Goal: Task Accomplishment & Management: Complete application form

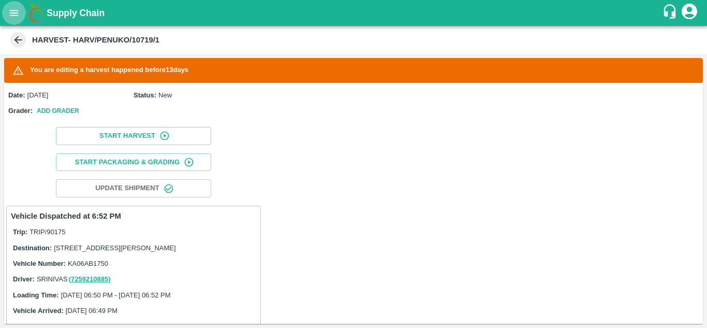
click at [17, 2] on button "open drawer" at bounding box center [14, 13] width 24 height 24
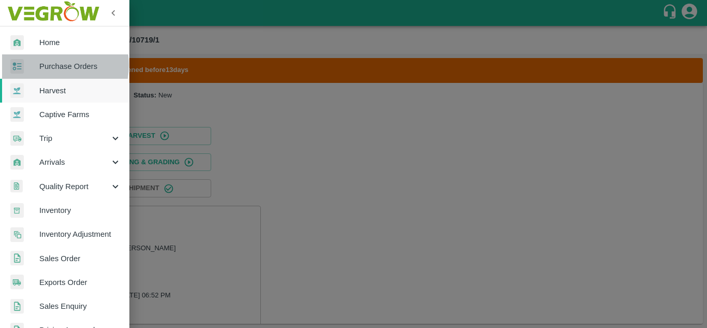
click at [47, 65] on span "Purchase Orders" at bounding box center [80, 66] width 82 height 11
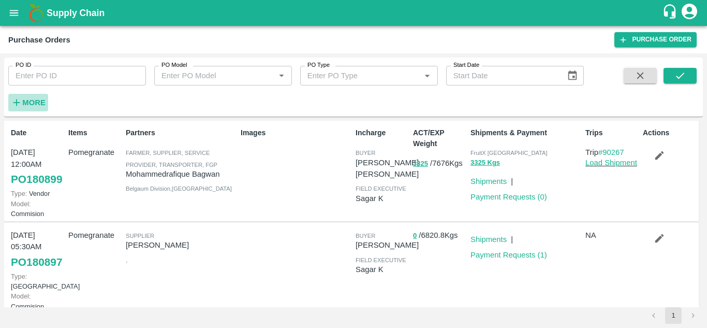
click at [35, 104] on strong "More" at bounding box center [33, 102] width 23 height 8
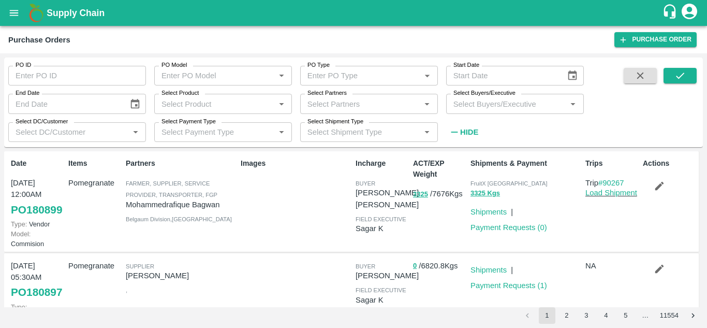
click at [525, 107] on input "Select Buyers/Executive" at bounding box center [506, 103] width 114 height 13
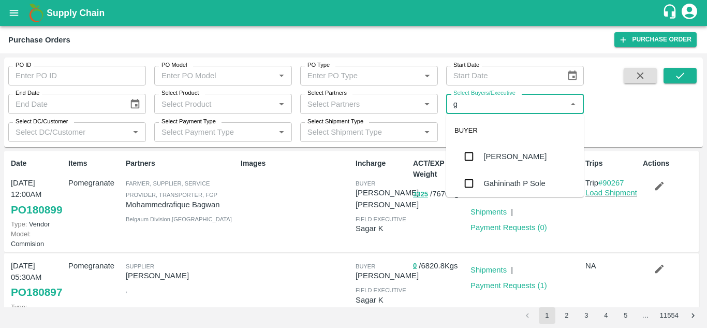
type input "gu"
click at [480, 190] on div "[PERSON_NAME]" at bounding box center [515, 183] width 138 height 27
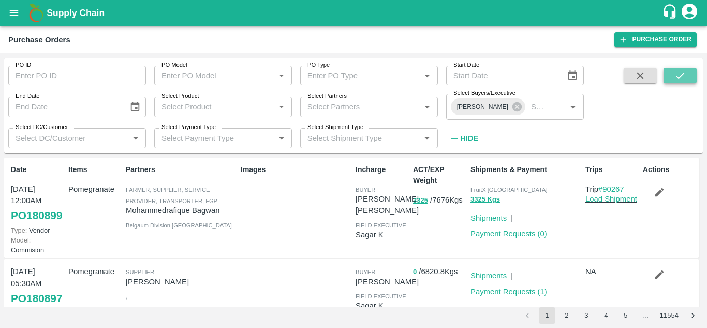
click at [675, 74] on icon "submit" at bounding box center [680, 75] width 11 height 11
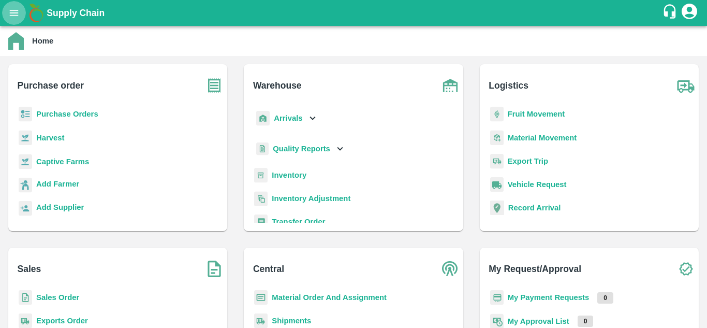
click at [16, 11] on icon "open drawer" at bounding box center [13, 12] width 11 height 11
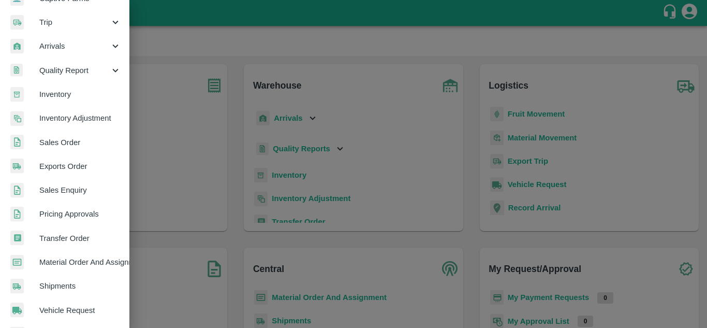
scroll to position [116, 0]
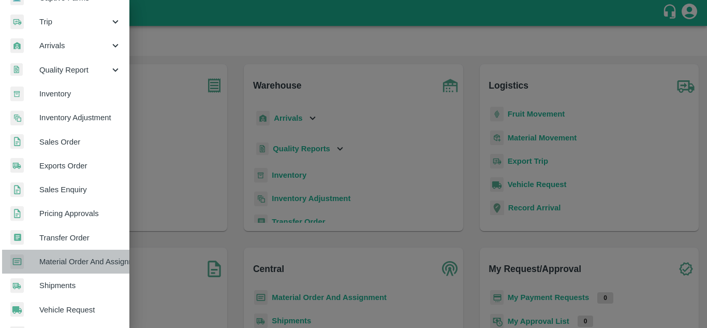
click at [83, 262] on span "Material Order And Assignment" at bounding box center [80, 261] width 82 height 11
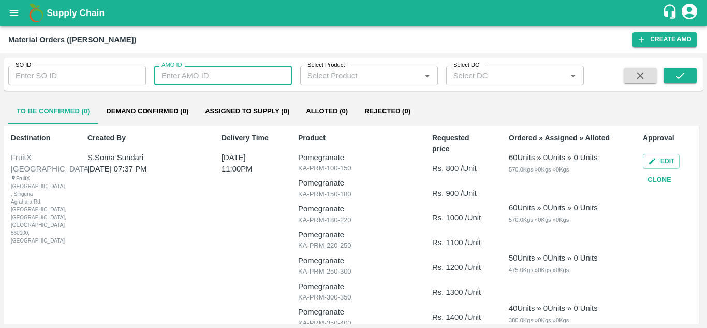
click at [244, 72] on input "AMO ID" at bounding box center [223, 76] width 138 height 20
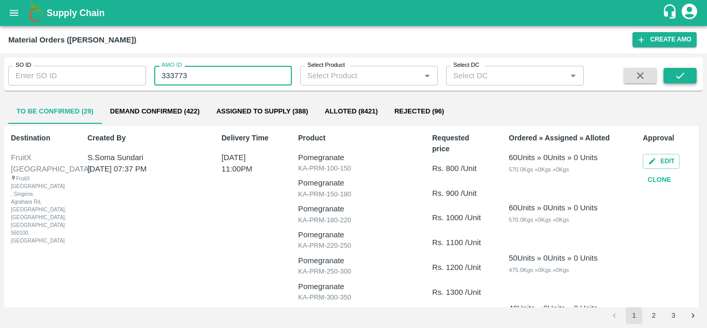
type input "333773"
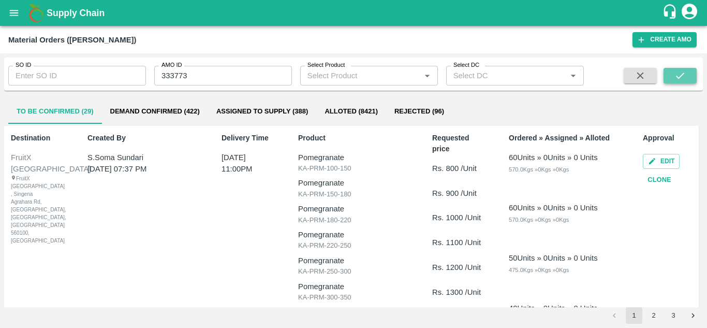
click at [677, 75] on icon "submit" at bounding box center [680, 75] width 11 height 11
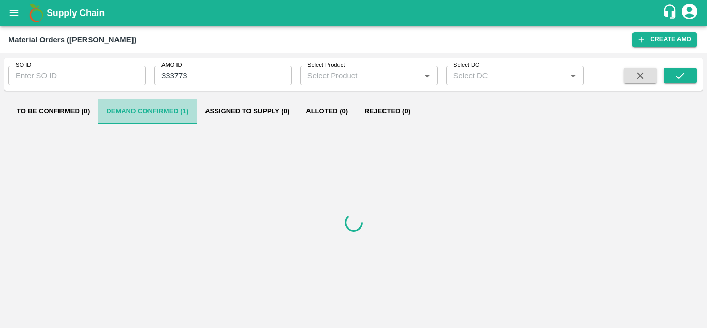
click at [164, 119] on button "Demand Confirmed (1)" at bounding box center [147, 111] width 99 height 25
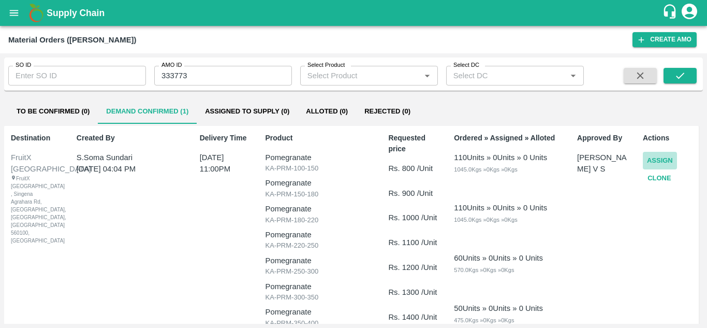
click at [666, 163] on button "Assign" at bounding box center [660, 161] width 34 height 18
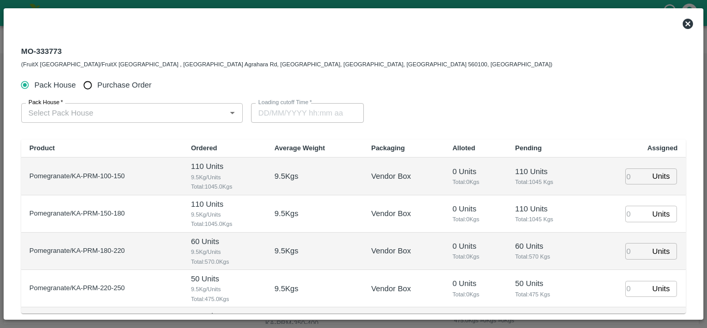
type input "18/10/2025 11:00 PM"
click at [85, 83] on input "Purchase Order" at bounding box center [87, 85] width 19 height 19
radio input "true"
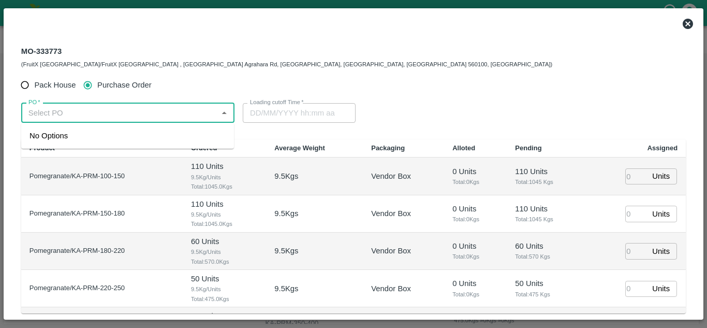
click at [77, 112] on input "PO   *" at bounding box center [119, 112] width 190 height 13
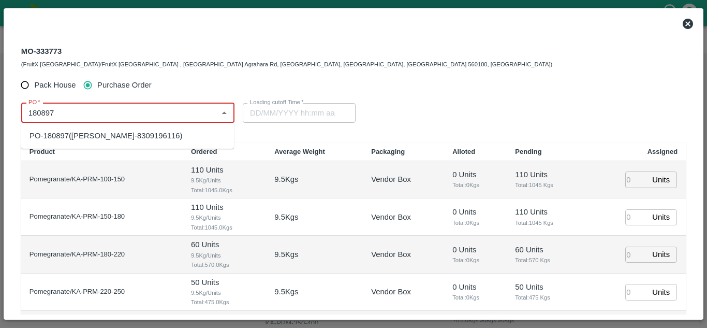
click at [125, 134] on div "PO-180897(RATHOD PRATHEEK-8309196116)" at bounding box center [106, 135] width 153 height 11
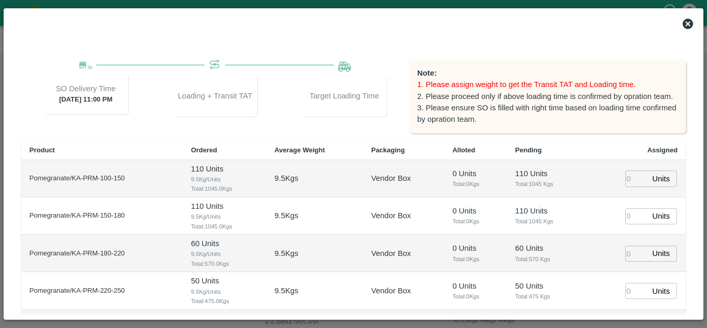
scroll to position [88, 0]
type input "PO-180897(RATHOD PRATHEEK-8309196116)"
click at [628, 181] on input "number" at bounding box center [636, 179] width 23 height 16
type input "1"
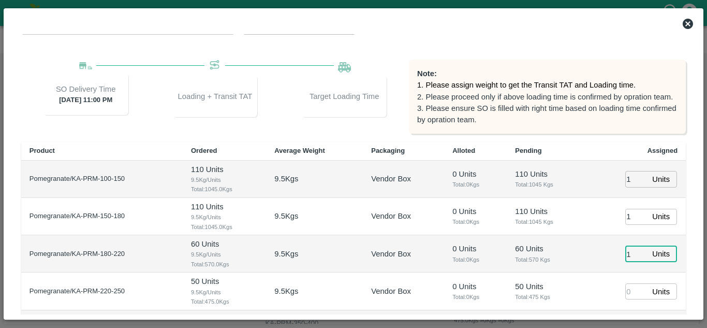
type input "1"
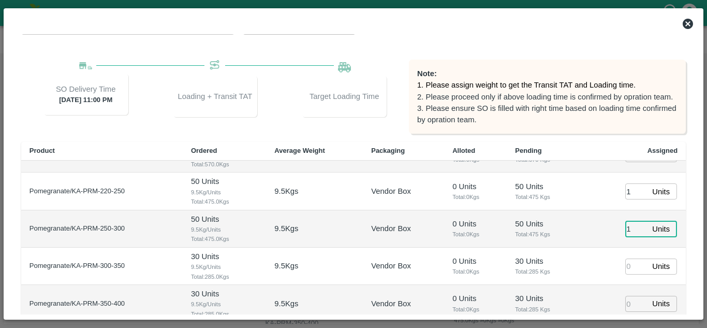
type input "1"
type input "11"
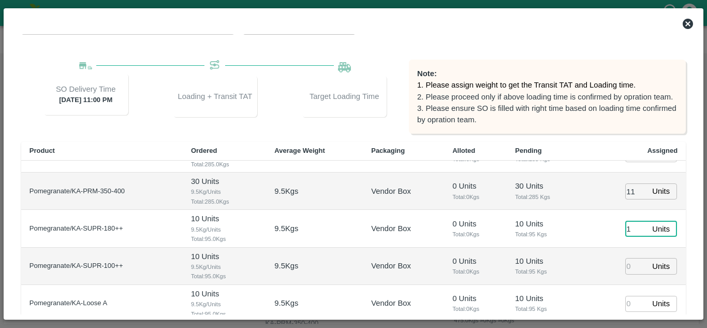
type input "1"
type input "18/10/2025 10:00 PM"
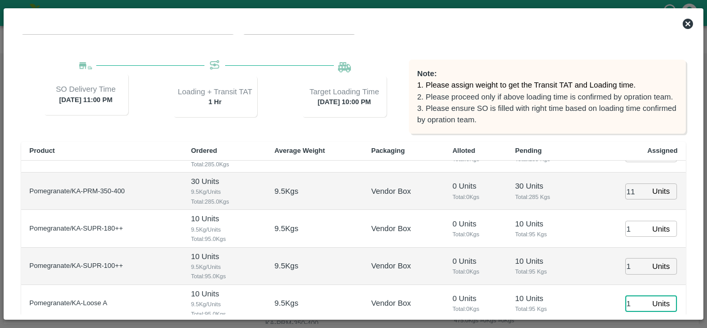
type input "1"
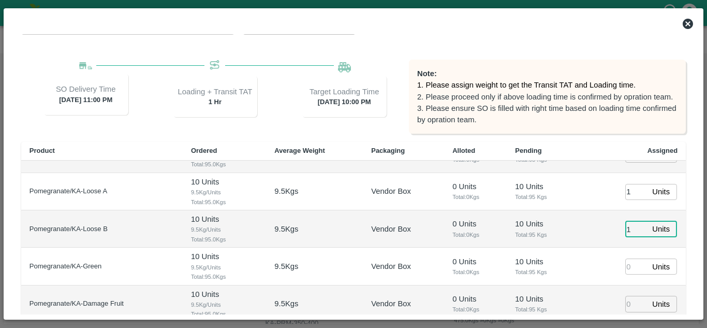
type input "1"
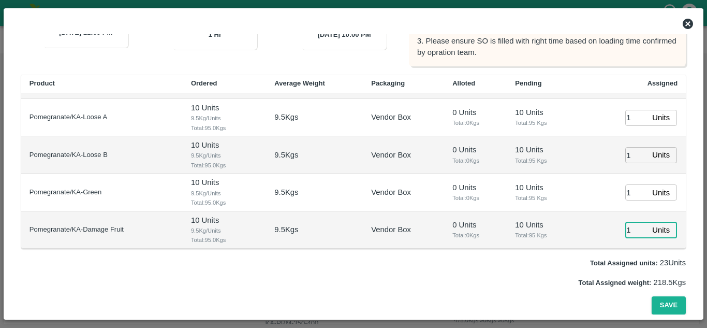
scroll to position [154, 0]
type input "1"
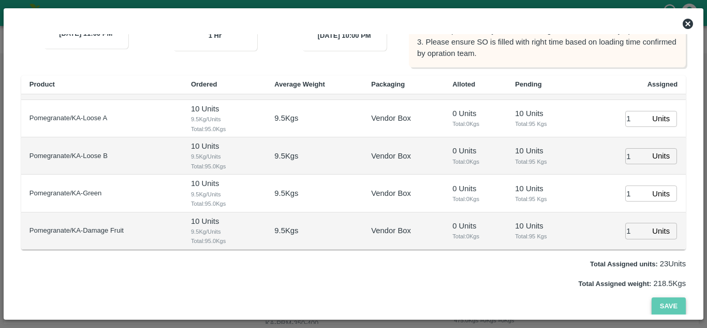
click at [666, 305] on button "Save" at bounding box center [669, 306] width 34 height 18
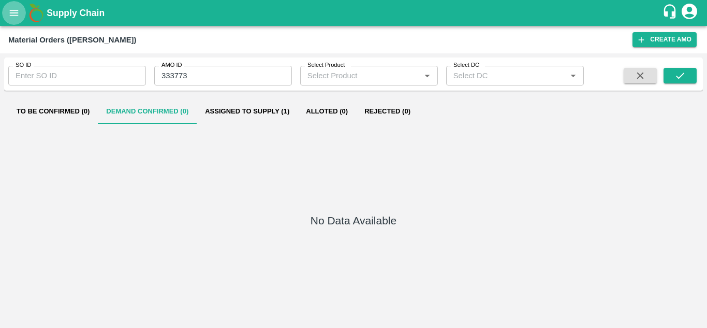
click at [18, 12] on icon "open drawer" at bounding box center [13, 12] width 11 height 11
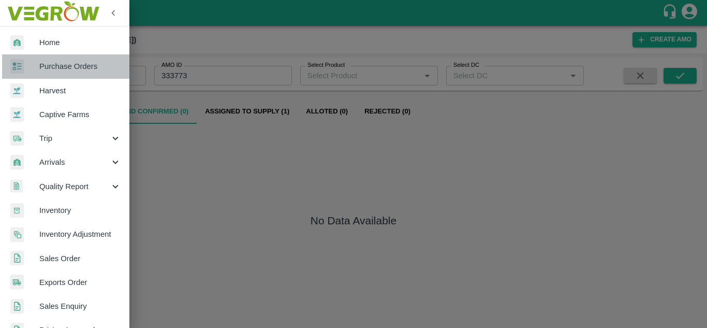
click at [92, 62] on span "Purchase Orders" at bounding box center [80, 66] width 82 height 11
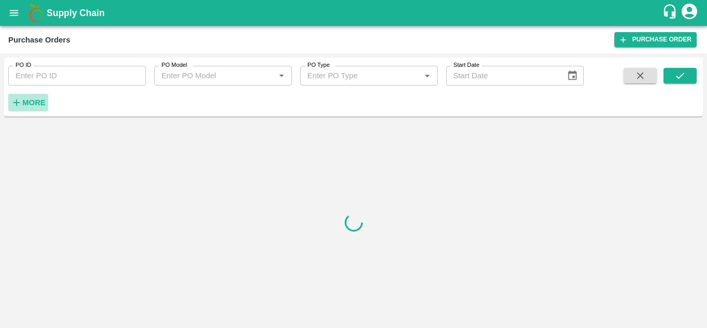
click at [22, 109] on button "More" at bounding box center [28, 103] width 40 height 18
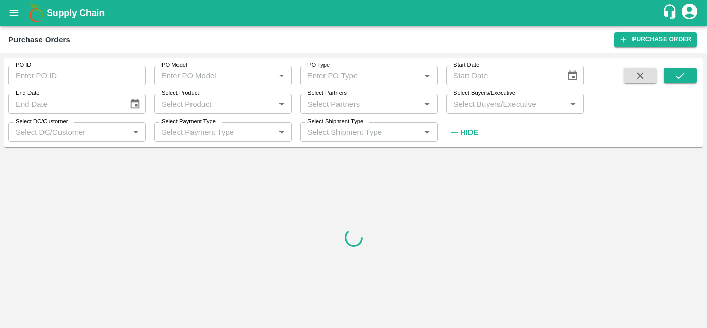
click at [490, 111] on div "Select Buyers/Executive   *" at bounding box center [515, 104] width 138 height 20
type input "gu"
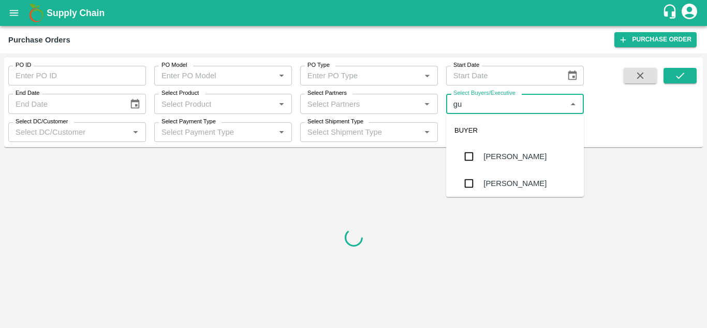
click at [498, 172] on div "[PERSON_NAME]" at bounding box center [515, 183] width 138 height 27
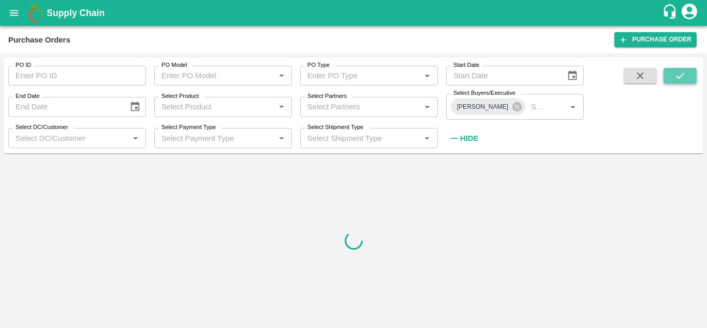
click at [680, 71] on icon "submit" at bounding box center [680, 75] width 11 height 11
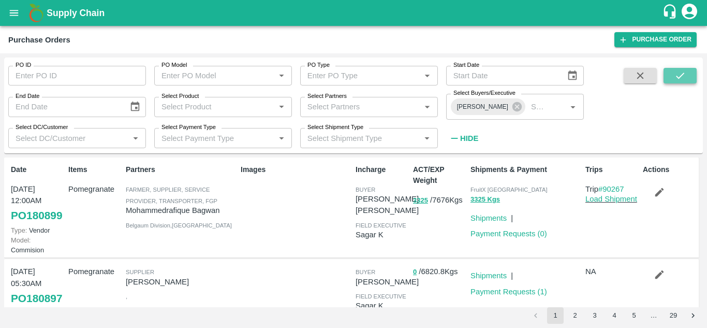
click at [682, 69] on button "submit" at bounding box center [680, 76] width 33 height 16
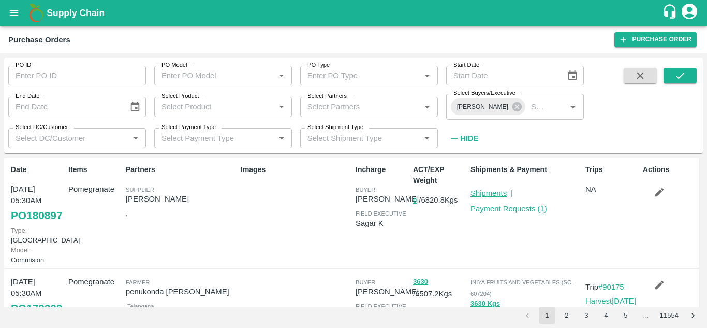
click at [486, 196] on link "Shipments" at bounding box center [489, 193] width 36 height 8
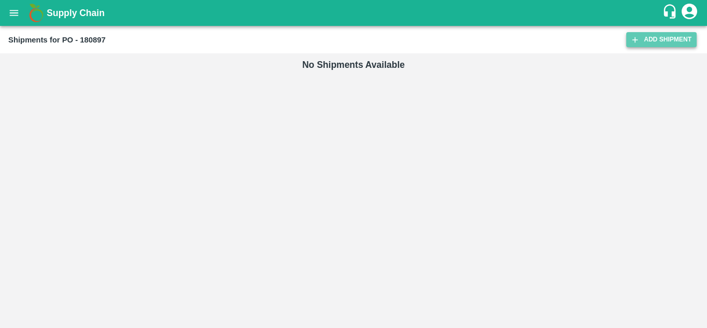
click at [634, 44] on icon at bounding box center [635, 39] width 9 height 9
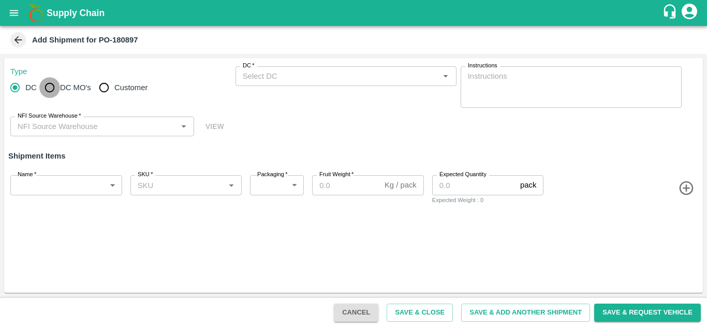
click at [52, 92] on input "DC MO's" at bounding box center [49, 87] width 21 height 21
radio input "true"
click at [306, 69] on div "DC (Material Orders)   *" at bounding box center [346, 76] width 221 height 20
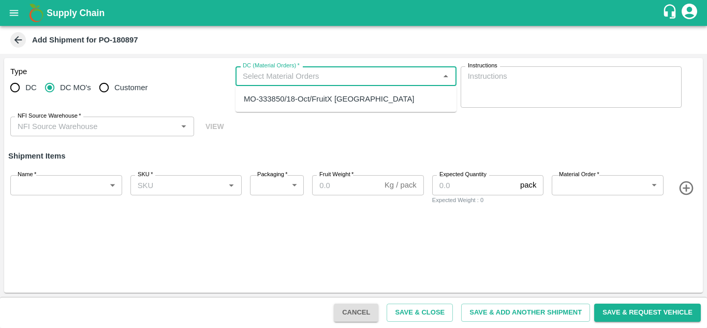
click at [306, 100] on div "MO-333850/18-Oct/FruitX Bangalore" at bounding box center [329, 98] width 170 height 11
type input "MO-333850/18-Oct/FruitX Bangalore"
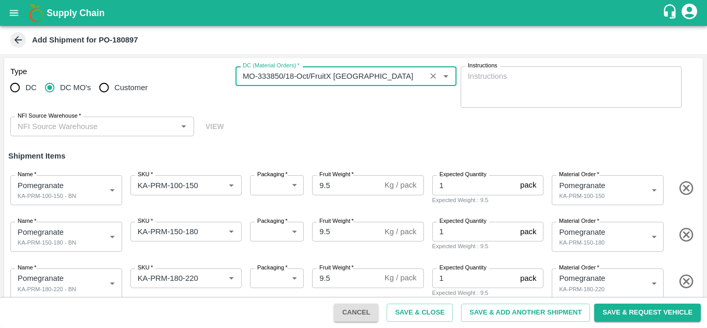
click at [103, 130] on input "NFI Source Warehouse   *" at bounding box center [93, 126] width 160 height 13
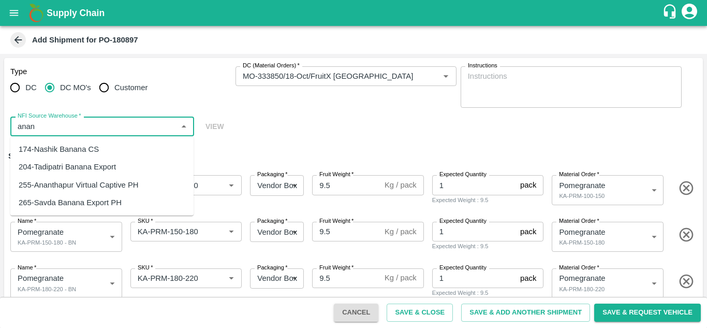
click at [95, 182] on div "255-Ananthapur Virtual Captive PH" at bounding box center [79, 184] width 120 height 11
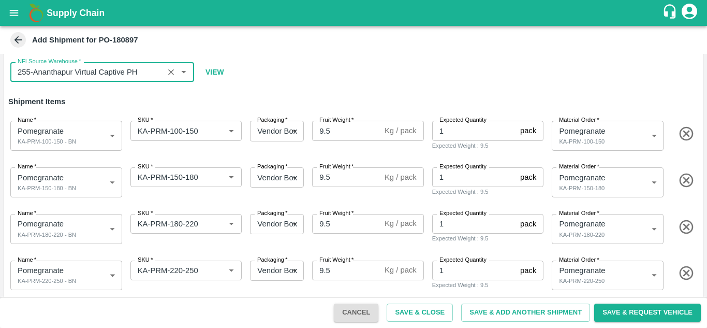
scroll to position [54, 0]
type input "255-Ananthapur Virtual Captive PH"
click at [344, 131] on input "9.5" at bounding box center [346, 131] width 68 height 20
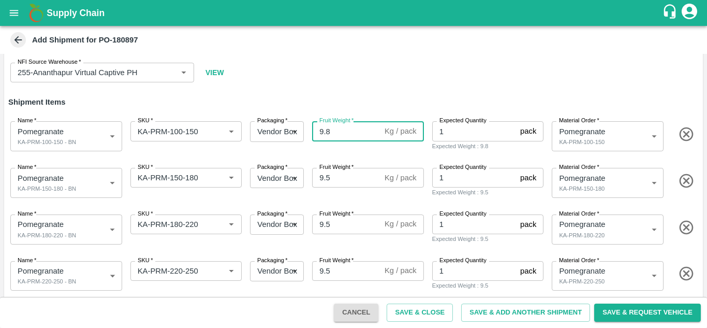
type input "9.8"
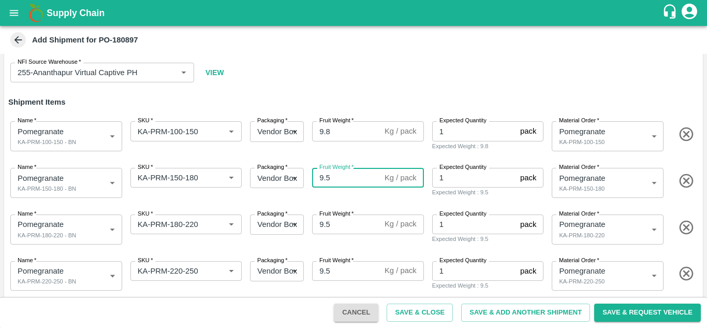
click at [338, 183] on input "9.5" at bounding box center [346, 178] width 68 height 20
type input "9.8"
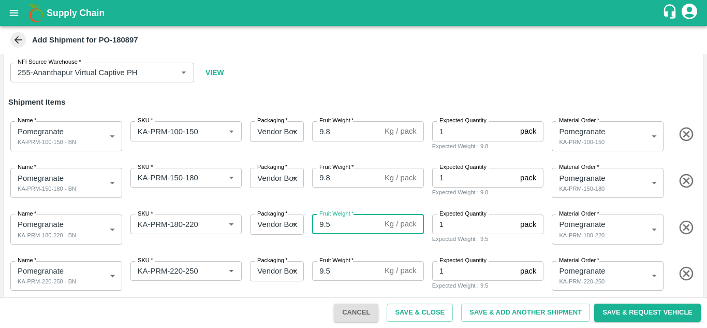
click at [346, 229] on input "9.5" at bounding box center [346, 224] width 68 height 20
type input "9.8"
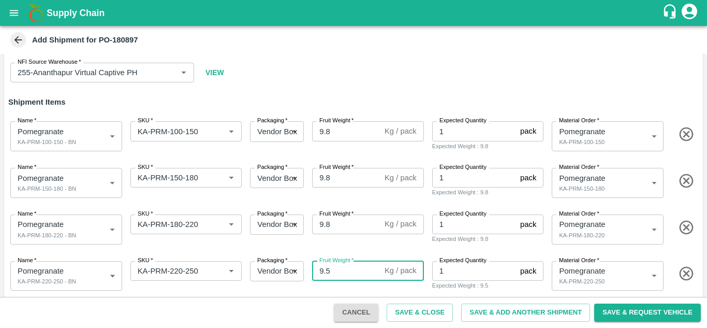
click at [353, 274] on input "9.5" at bounding box center [346, 271] width 68 height 20
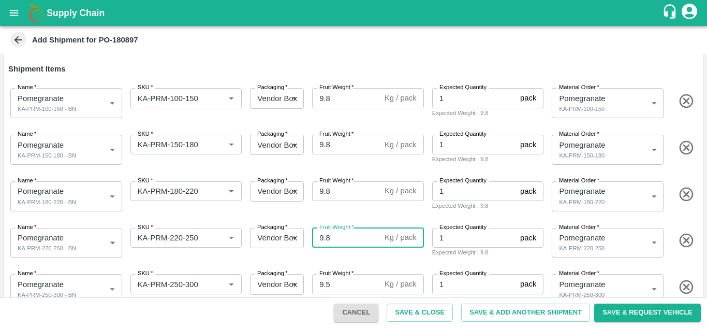
scroll to position [108, 0]
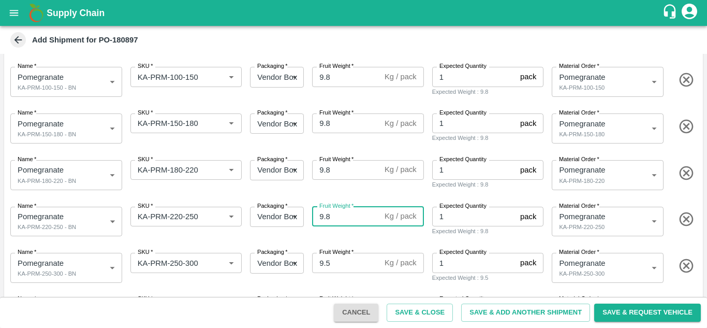
type input "9.8"
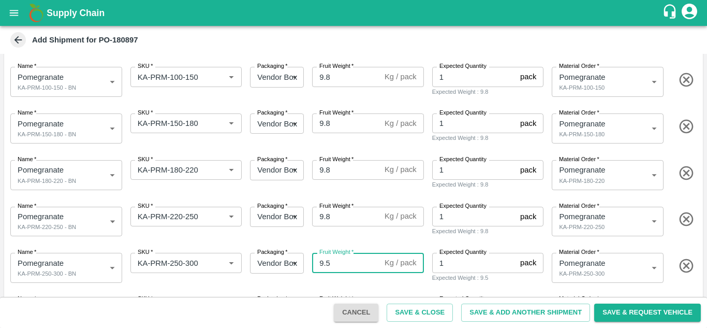
click at [343, 261] on input "9.5" at bounding box center [346, 263] width 68 height 20
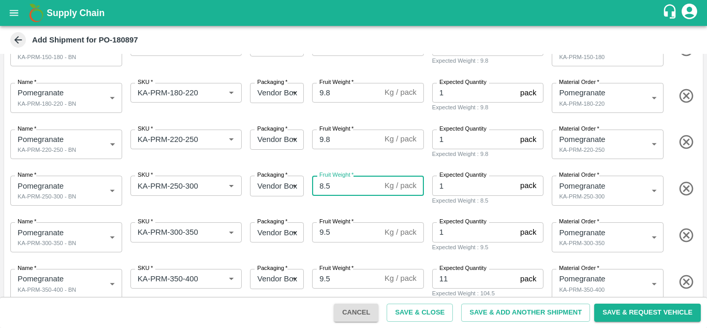
type input "8"
type input "9.8"
click at [338, 235] on input "9.5" at bounding box center [346, 232] width 68 height 20
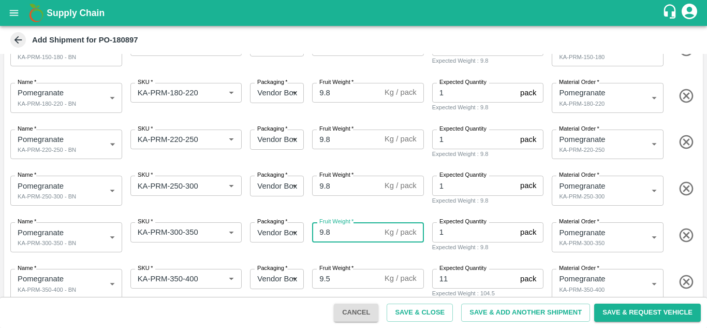
type input "9.8"
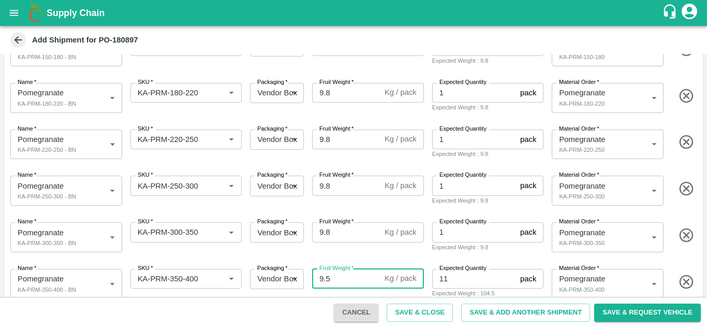
click at [334, 279] on input "9.5" at bounding box center [346, 279] width 68 height 20
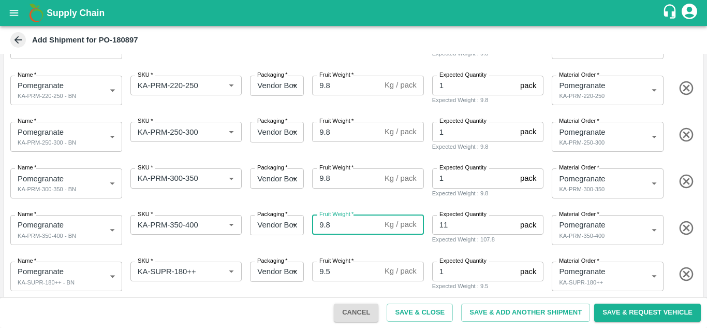
scroll to position [257, 0]
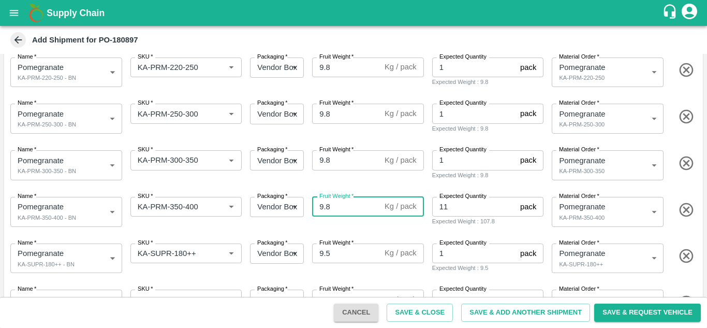
type input "9.8"
click at [343, 252] on input "9.5" at bounding box center [346, 253] width 68 height 20
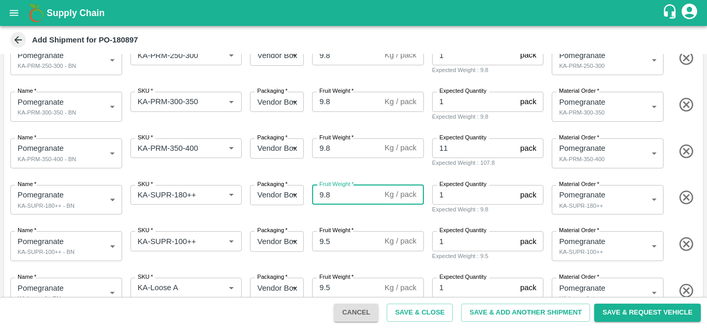
scroll to position [321, 0]
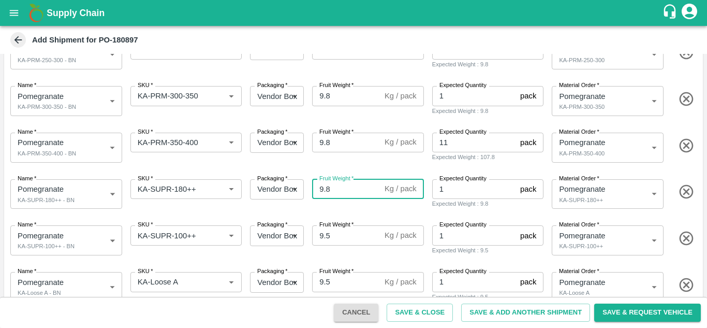
type input "9.8"
click at [335, 234] on input "9.5" at bounding box center [346, 235] width 68 height 20
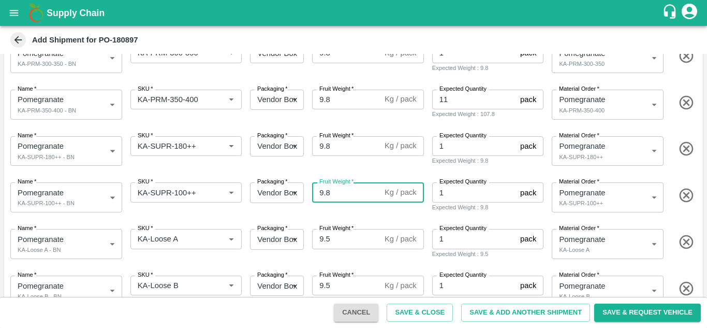
scroll to position [365, 0]
type input "9.8"
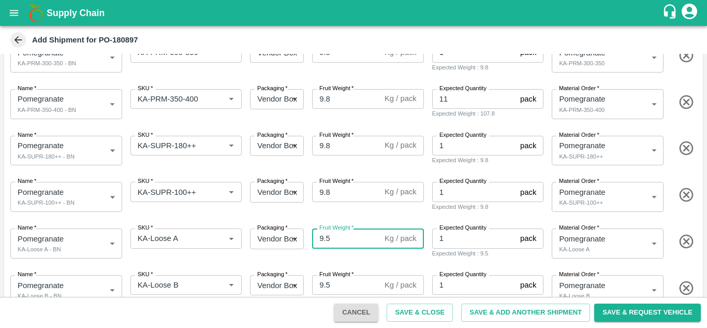
click at [341, 240] on input "9.5" at bounding box center [346, 238] width 68 height 20
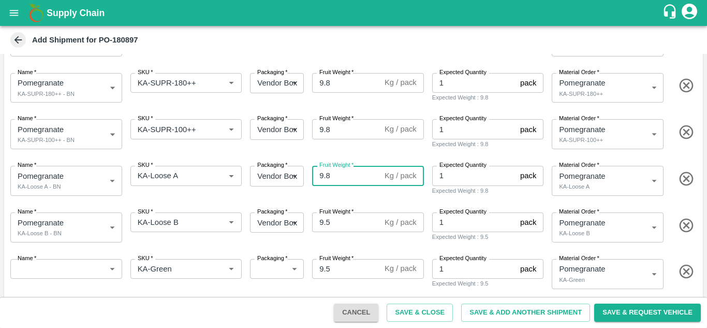
scroll to position [439, 0]
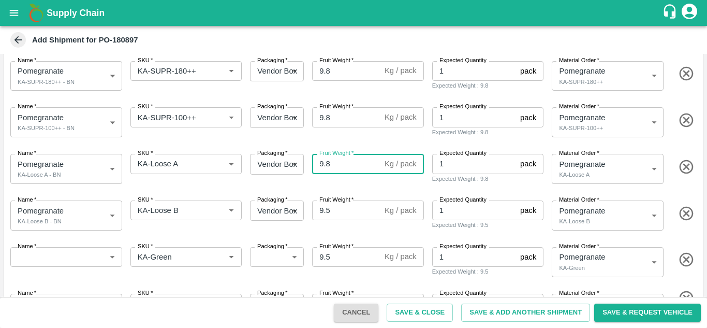
type input "9.8"
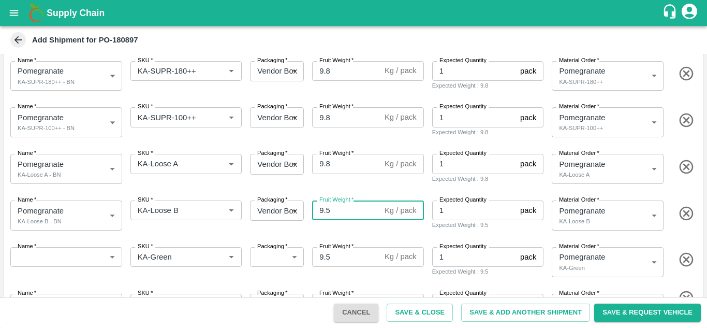
click at [336, 210] on input "9.5" at bounding box center [346, 210] width 68 height 20
type input "9.8"
click at [682, 259] on icon "button" at bounding box center [686, 259] width 17 height 17
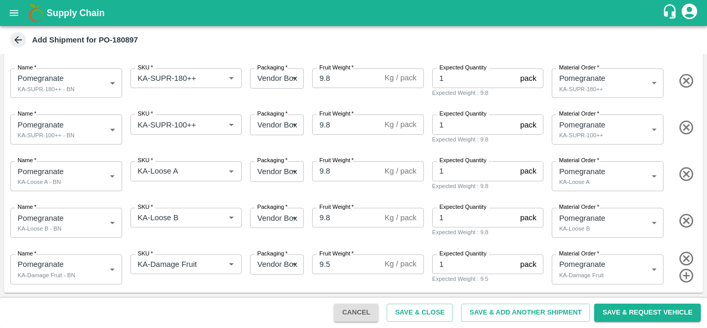
scroll to position [432, 0]
click at [334, 267] on input "9.5" at bounding box center [346, 264] width 68 height 20
type input "9.8"
click at [434, 313] on button "Save & Close" at bounding box center [420, 312] width 66 height 18
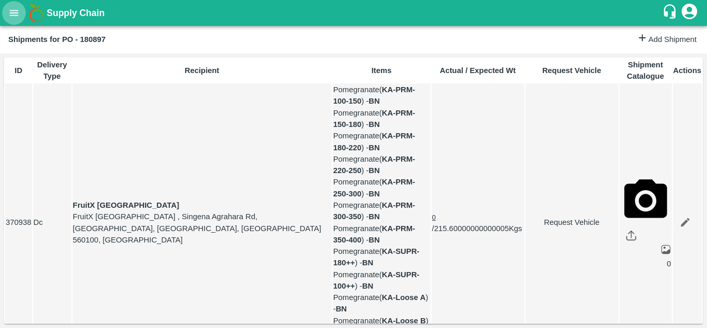
click at [19, 8] on icon "open drawer" at bounding box center [13, 12] width 11 height 11
drag, startPoint x: 57, startPoint y: 151, endPoint x: 58, endPoint y: 141, distance: 10.5
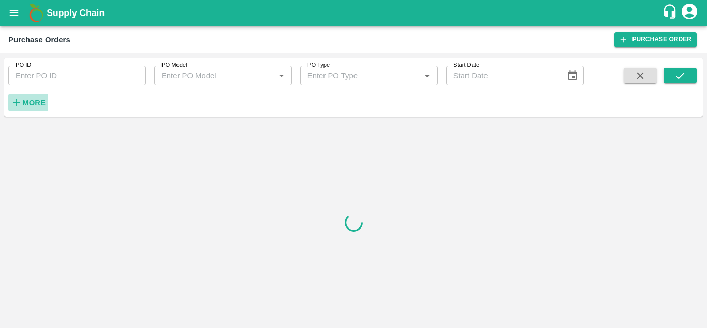
click at [31, 108] on h6 "More" at bounding box center [33, 102] width 23 height 13
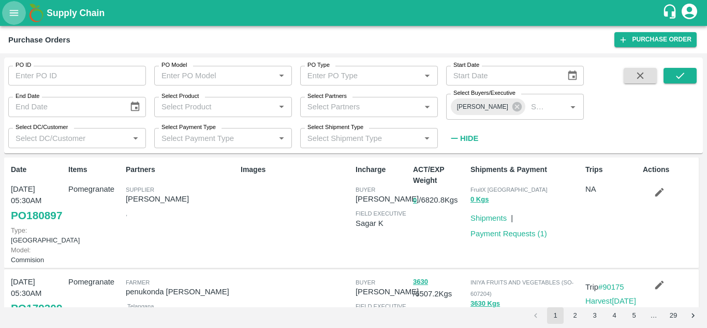
click at [17, 21] on button "open drawer" at bounding box center [14, 13] width 24 height 24
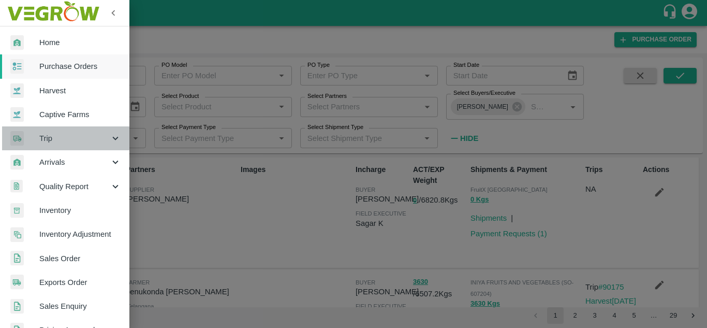
click at [113, 137] on icon at bounding box center [115, 138] width 11 height 11
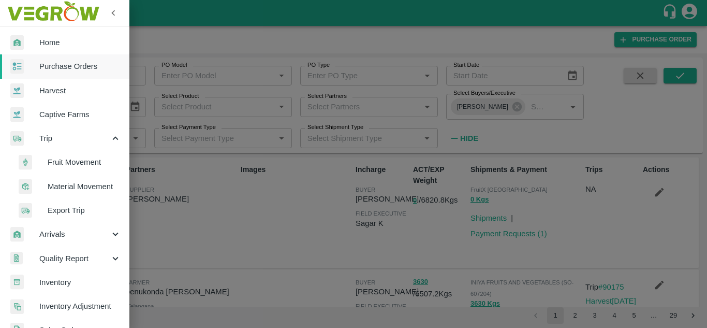
click at [95, 163] on span "Fruit Movement" at bounding box center [85, 161] width 74 height 11
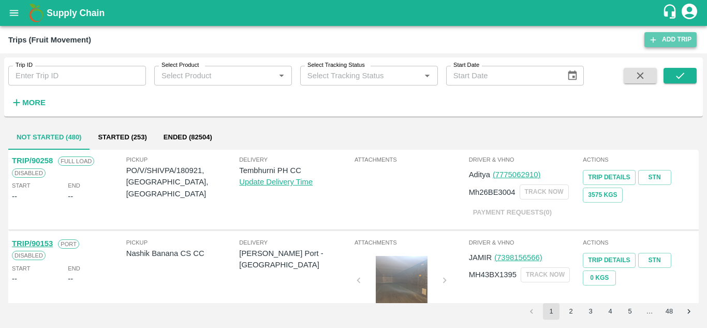
click at [659, 32] on link "Add Trip" at bounding box center [670, 39] width 52 height 15
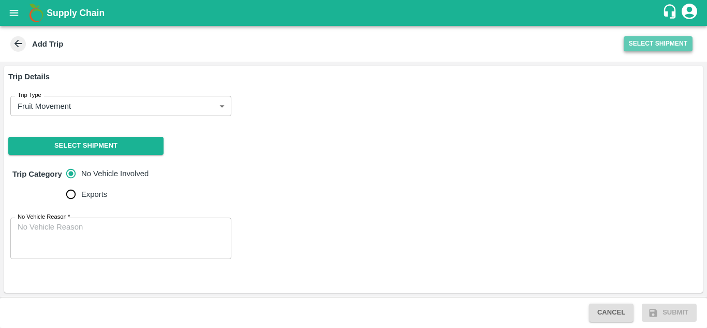
click at [671, 46] on button "Select Shipment" at bounding box center [658, 43] width 69 height 15
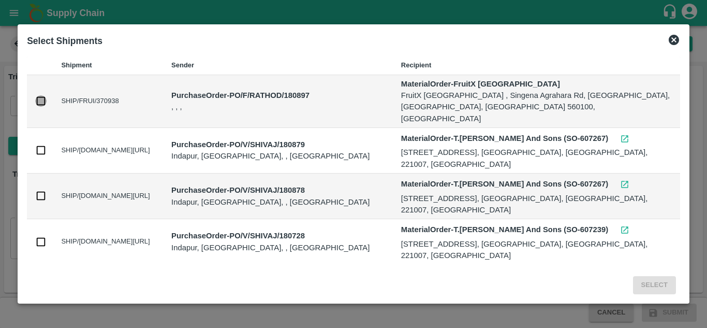
click at [38, 100] on input "checkbox" at bounding box center [40, 100] width 11 height 11
checkbox input "true"
click at [660, 286] on button "Select" at bounding box center [654, 285] width 43 height 18
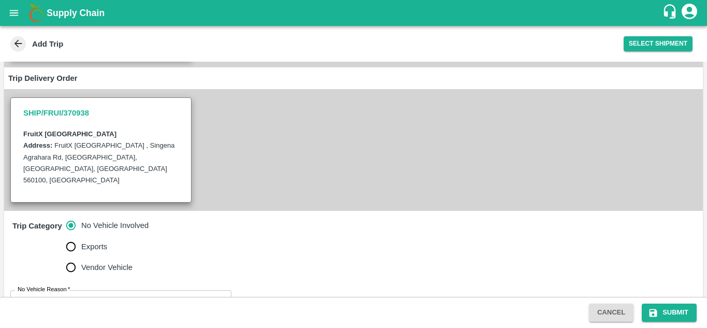
scroll to position [177, 0]
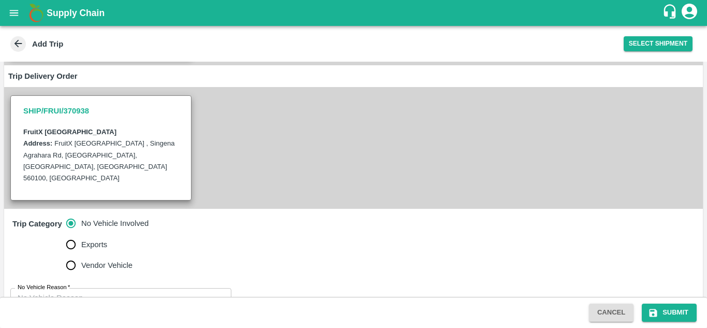
click at [136, 255] on label "Vendor Vehicle" at bounding box center [105, 265] width 89 height 21
click at [81, 255] on input "Vendor Vehicle" at bounding box center [71, 265] width 21 height 21
radio input "true"
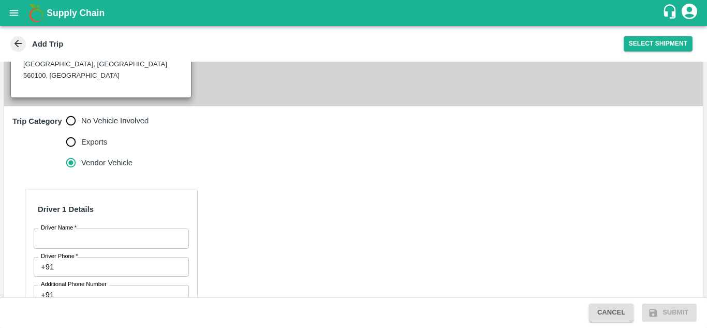
scroll to position [280, 0]
click at [151, 228] on input "Driver Name   *" at bounding box center [111, 238] width 155 height 20
type input "nagarjuna"
click at [144, 256] on input "Driver Phone   *" at bounding box center [123, 266] width 130 height 20
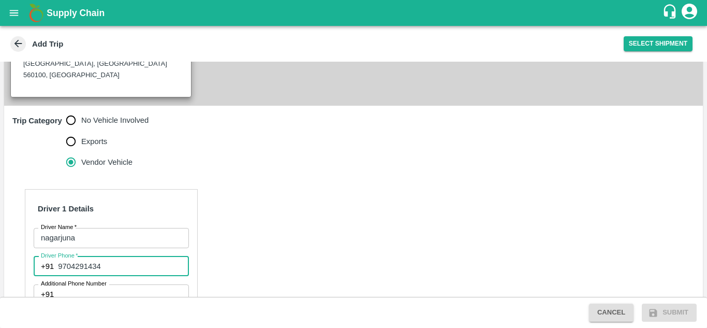
type input "9704291434"
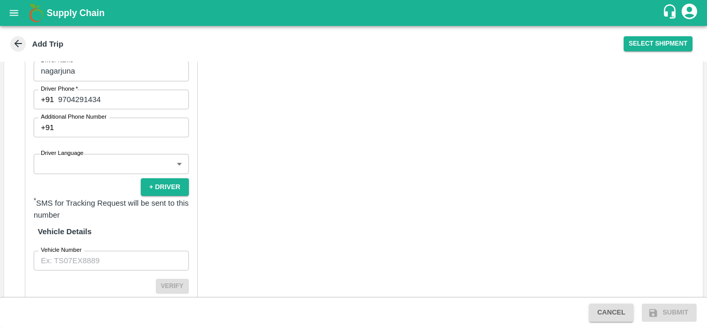
scroll to position [447, 0]
click at [90, 250] on input "Vehicle Number" at bounding box center [111, 260] width 155 height 20
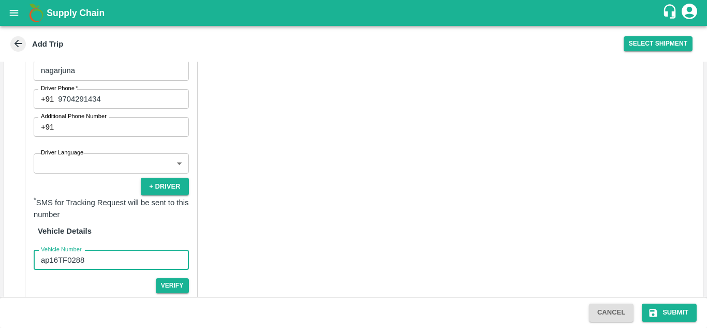
click at [49, 250] on input "ap16TF0288" at bounding box center [111, 260] width 155 height 20
type input "AP16TF0288"
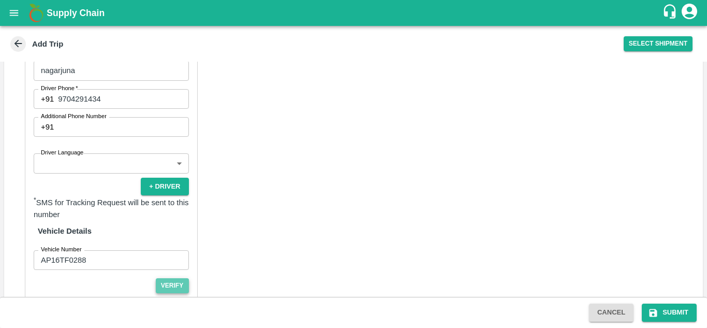
click at [172, 278] on button "Verify" at bounding box center [172, 285] width 33 height 15
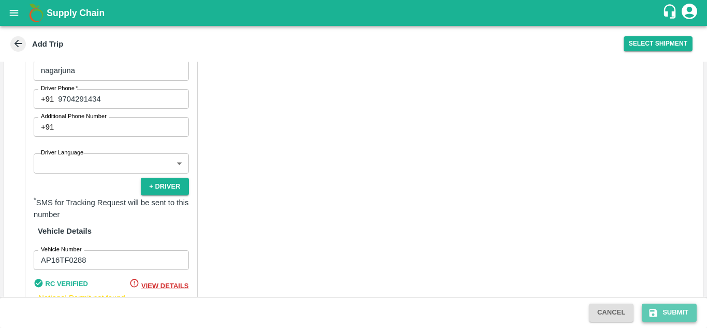
click at [663, 318] on button "Submit" at bounding box center [669, 312] width 55 height 18
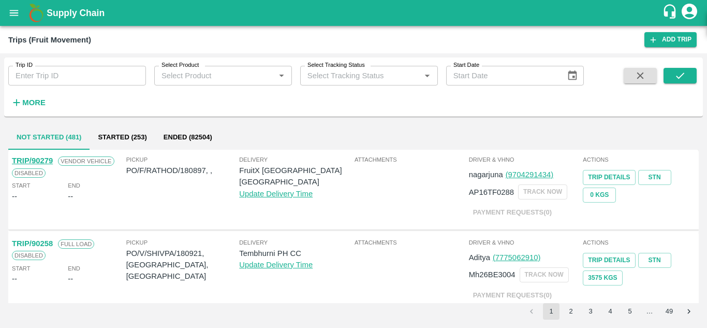
click at [0, 17] on div "Supply Chain" at bounding box center [353, 13] width 707 height 26
click at [13, 16] on icon "open drawer" at bounding box center [14, 13] width 9 height 6
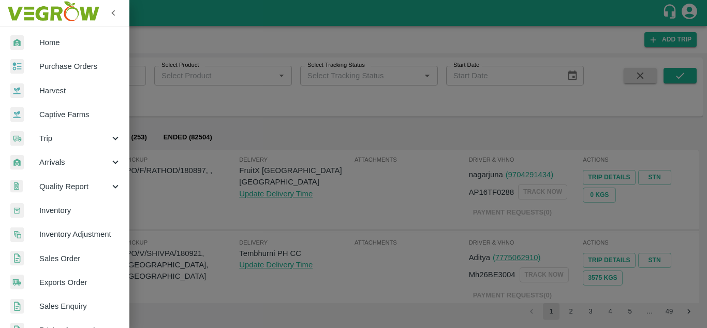
click at [81, 64] on span "Purchase Orders" at bounding box center [80, 66] width 82 height 11
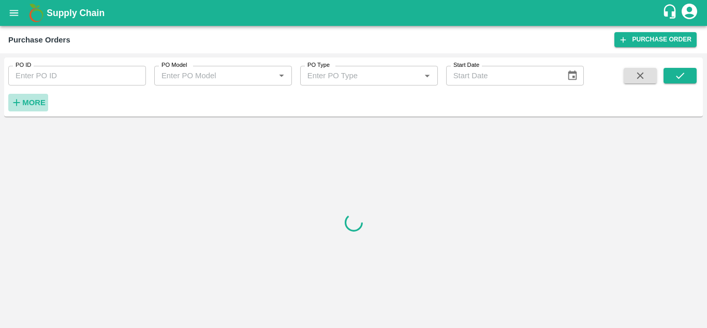
click at [28, 105] on strong "More" at bounding box center [33, 102] width 23 height 8
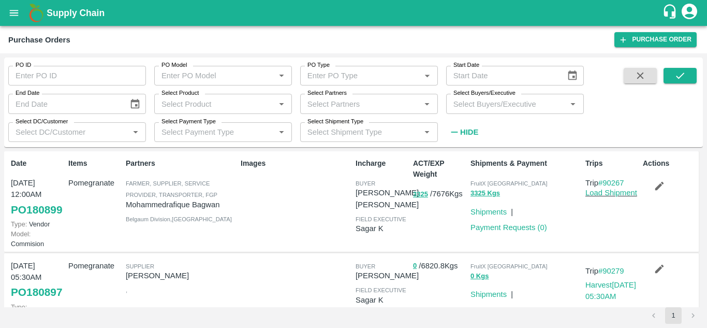
click at [482, 100] on input "Select Buyers/Executive" at bounding box center [506, 103] width 114 height 13
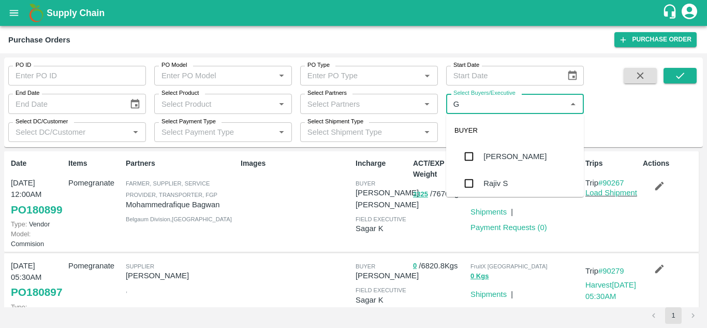
type input "GU"
click at [499, 188] on div "[PERSON_NAME]" at bounding box center [514, 183] width 63 height 11
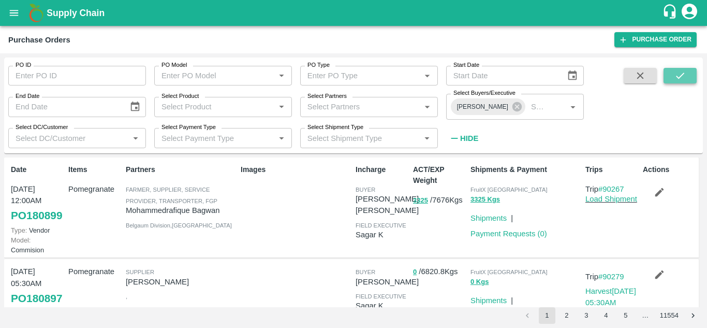
click at [688, 82] on button "submit" at bounding box center [680, 76] width 33 height 16
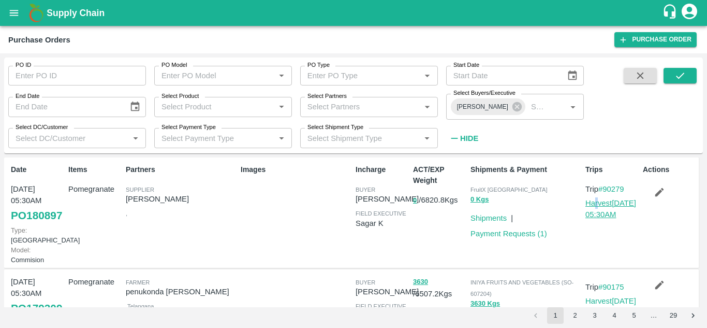
click at [598, 207] on p "Harvest 15 Oct, 05:30AM" at bounding box center [611, 208] width 53 height 23
click at [598, 207] on link "Harvest 15 Oct, 05:30AM" at bounding box center [610, 209] width 51 height 20
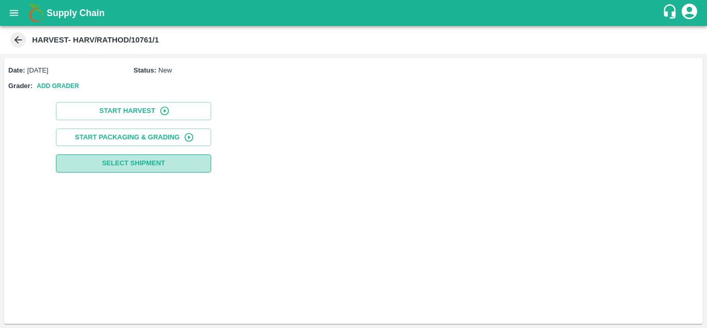
click at [187, 157] on button "Select Shipment" at bounding box center [133, 163] width 155 height 18
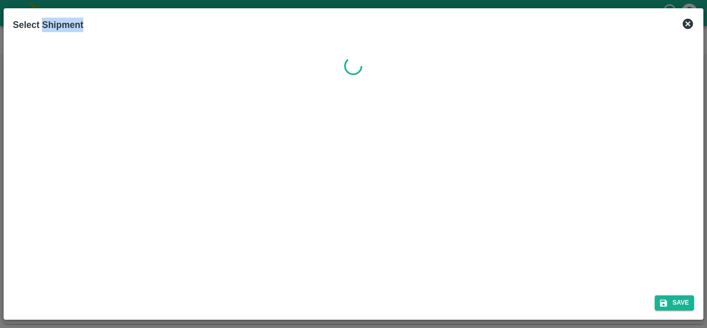
click at [187, 157] on div at bounding box center [354, 161] width 690 height 251
click at [239, 173] on div at bounding box center [354, 161] width 690 height 251
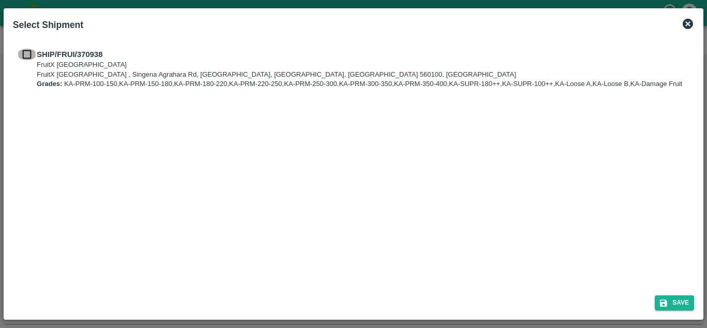
click at [29, 56] on input "checkbox" at bounding box center [27, 54] width 20 height 11
checkbox input "true"
click at [678, 302] on button "Save" at bounding box center [674, 302] width 39 height 15
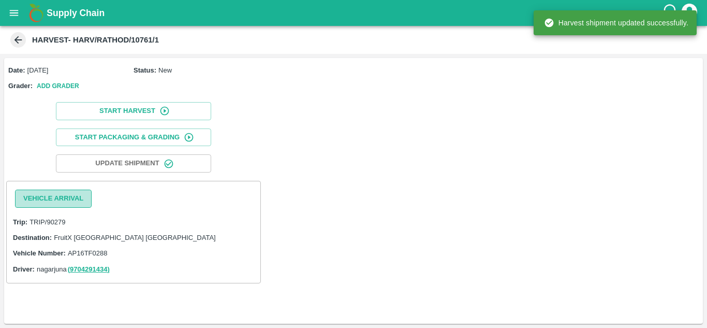
click at [72, 200] on button "Vehicle Arrival" at bounding box center [53, 198] width 77 height 18
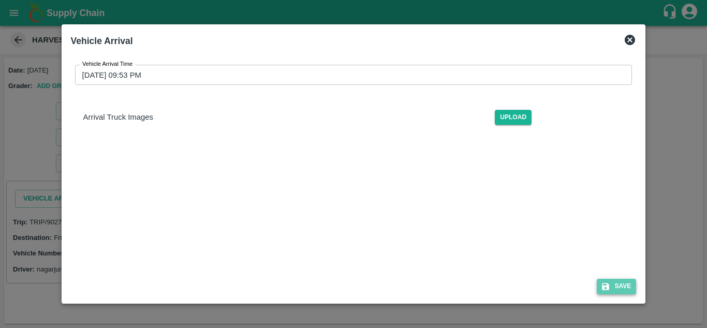
click at [631, 288] on button "Save" at bounding box center [616, 286] width 39 height 15
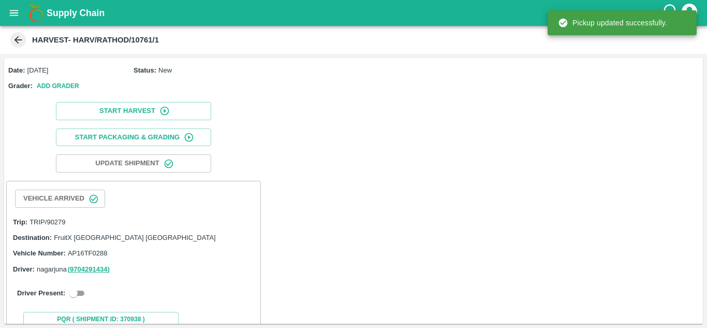
scroll to position [31, 0]
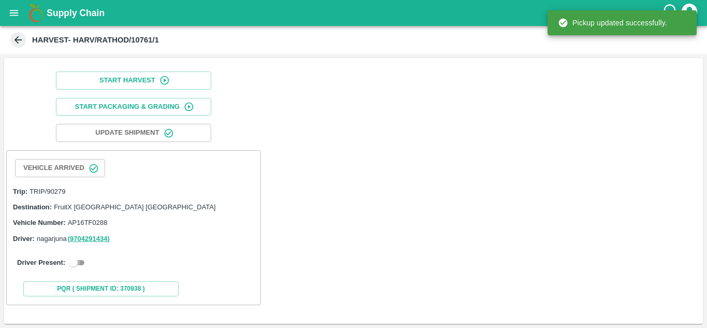
click at [81, 260] on input "checkbox" at bounding box center [73, 262] width 37 height 12
checkbox input "true"
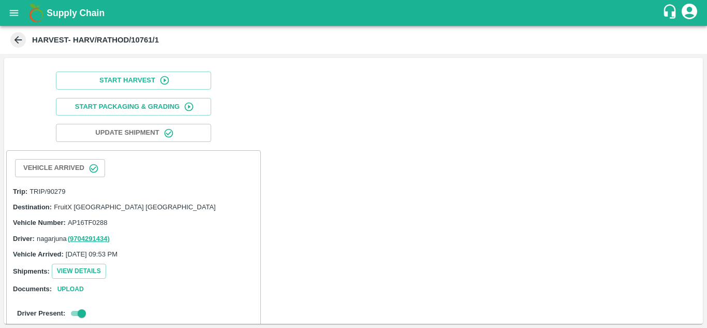
scroll to position [213, 0]
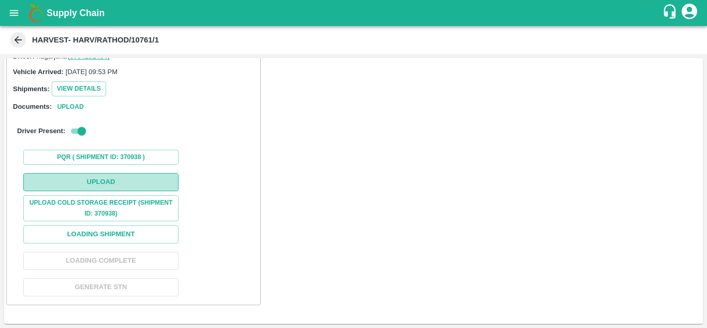
click at [137, 179] on button "Upload" at bounding box center [100, 182] width 155 height 18
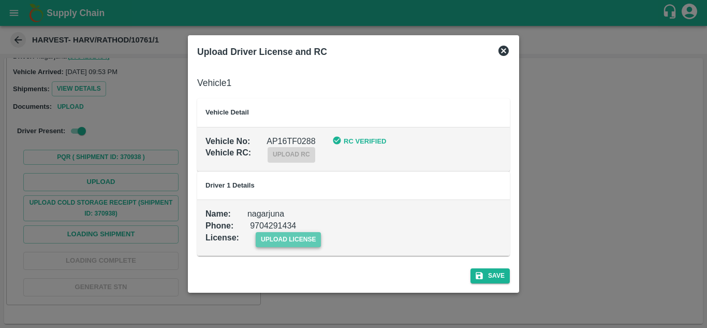
click at [302, 241] on span "upload license" at bounding box center [289, 239] width 66 height 15
click at [0, 0] on input "upload license" at bounding box center [0, 0] width 0 height 0
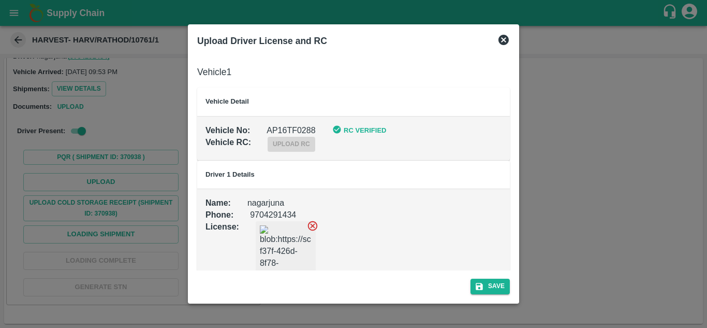
click at [312, 225] on icon at bounding box center [312, 226] width 10 height 10
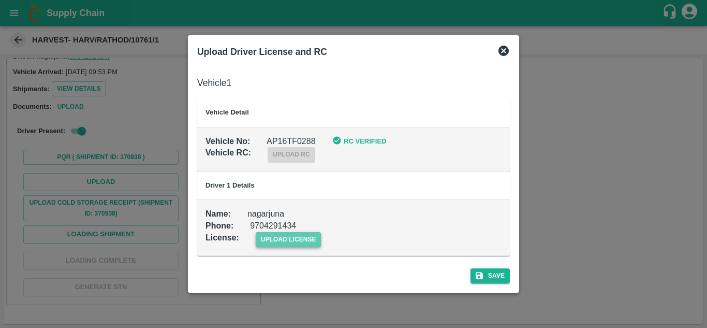
click at [286, 239] on span "upload license" at bounding box center [289, 239] width 66 height 15
click at [0, 0] on input "upload license" at bounding box center [0, 0] width 0 height 0
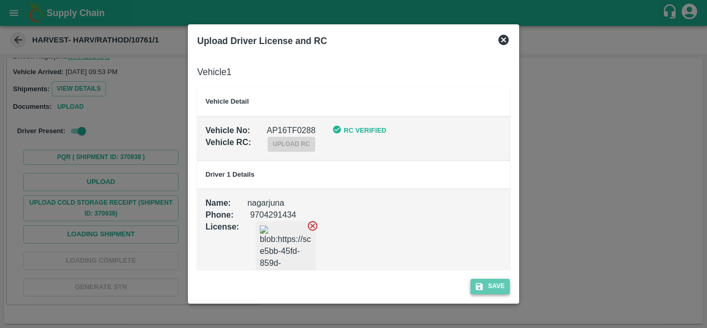
click at [490, 292] on button "Save" at bounding box center [490, 286] width 39 height 15
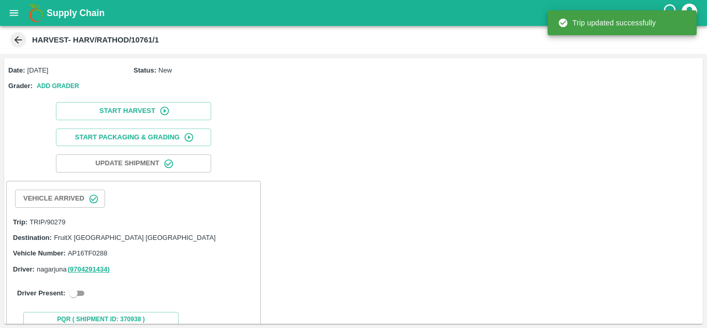
scroll to position [31, 0]
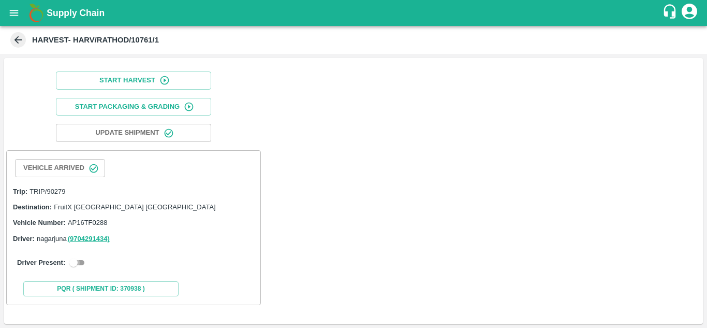
click at [78, 261] on input "checkbox" at bounding box center [73, 262] width 37 height 12
checkbox input "true"
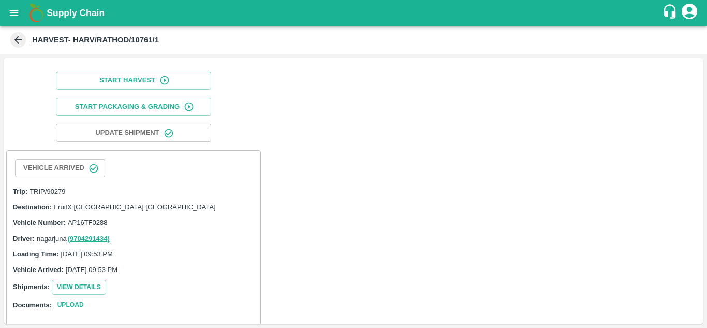
scroll to position [255, 0]
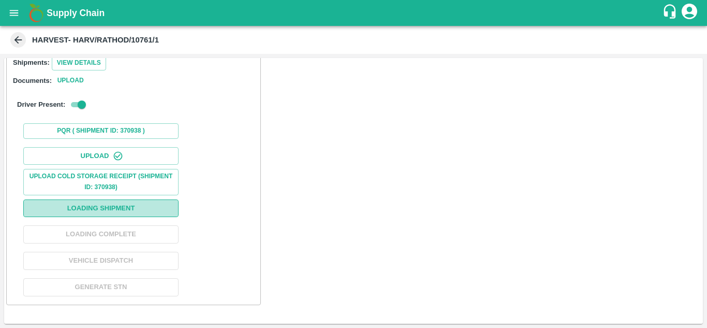
click at [147, 211] on button "Loading Shipment" at bounding box center [100, 208] width 155 height 18
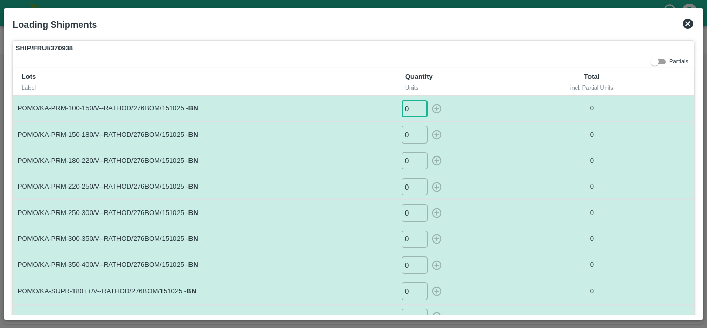
click at [410, 112] on input "0" at bounding box center [415, 108] width 26 height 17
click at [437, 109] on icon "button" at bounding box center [436, 108] width 11 height 11
type input "0"
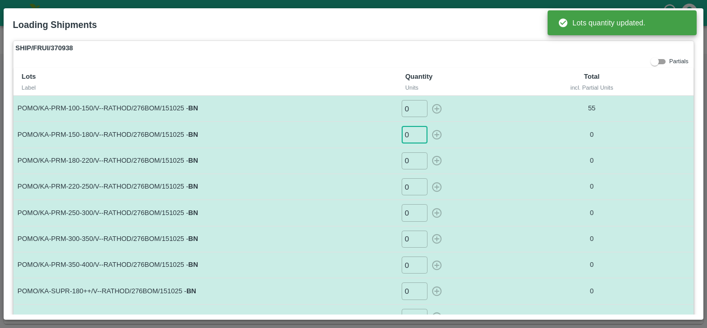
click at [414, 135] on input "0" at bounding box center [415, 134] width 26 height 17
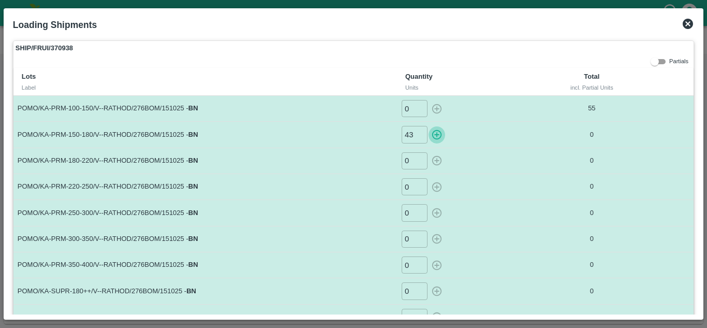
click at [431, 138] on icon "button" at bounding box center [436, 134] width 11 height 11
type input "0"
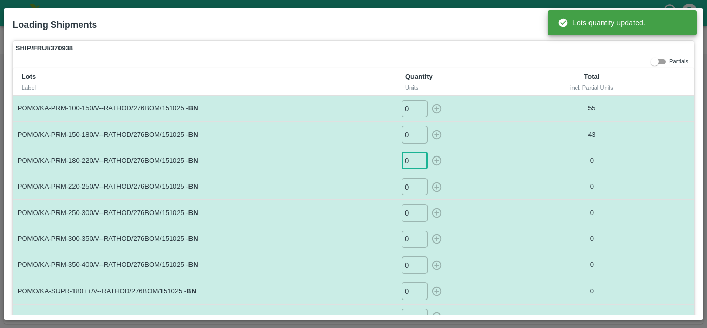
click at [408, 162] on input "0" at bounding box center [415, 160] width 26 height 17
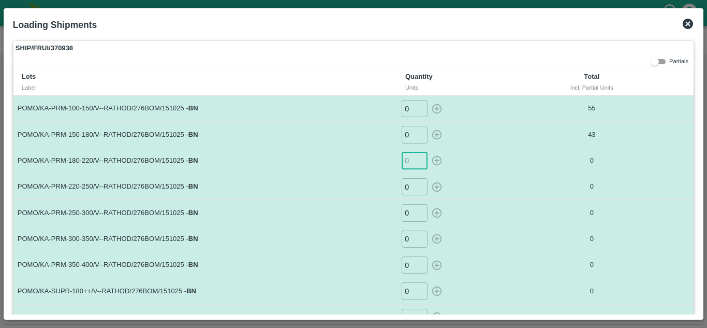
type input "5"
click at [439, 159] on icon "button" at bounding box center [437, 161] width 10 height 10
type input "0"
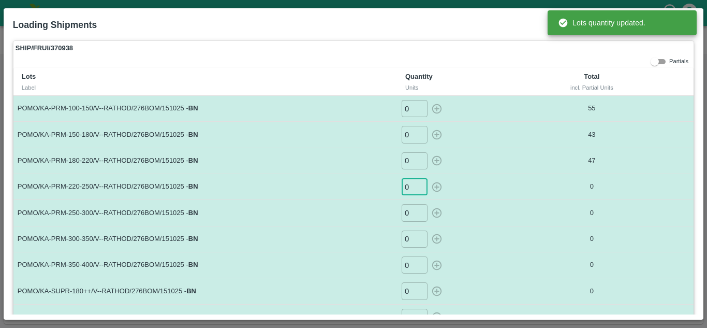
click at [408, 189] on input "0" at bounding box center [415, 186] width 26 height 17
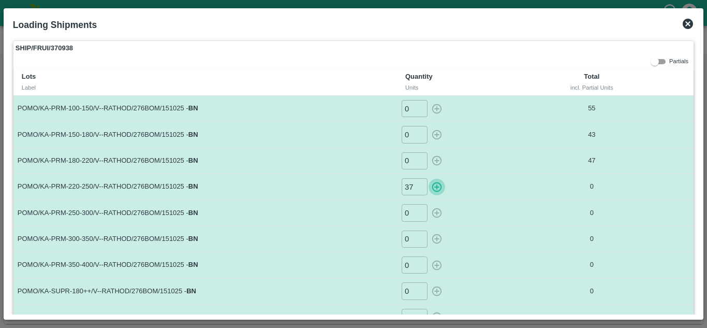
click at [438, 190] on icon "button" at bounding box center [437, 187] width 10 height 10
type input "0"
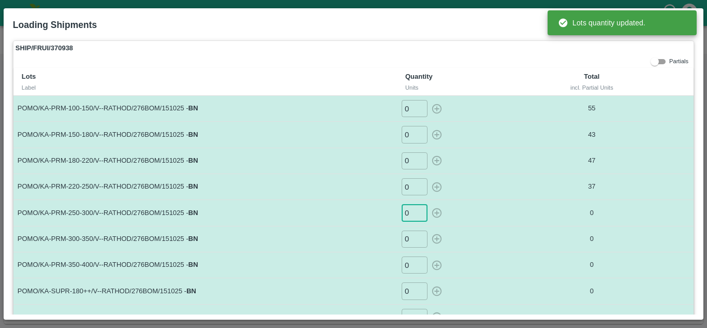
click at [410, 216] on input "0" at bounding box center [415, 212] width 26 height 17
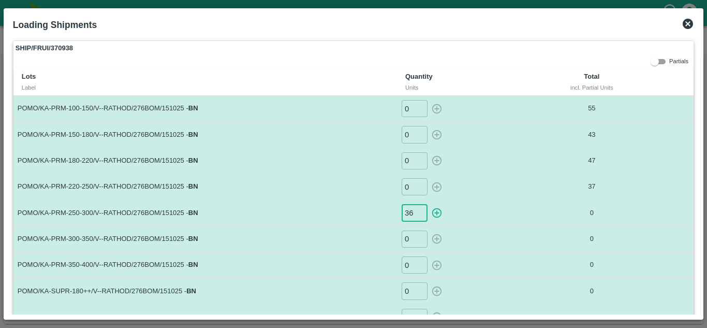
click at [437, 214] on icon "button" at bounding box center [436, 212] width 11 height 11
type input "0"
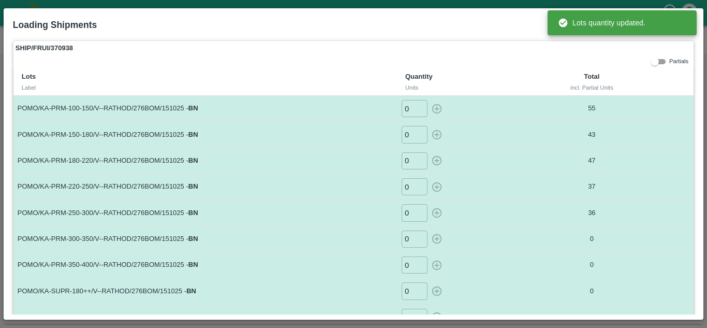
click at [407, 239] on input "0" at bounding box center [415, 238] width 26 height 17
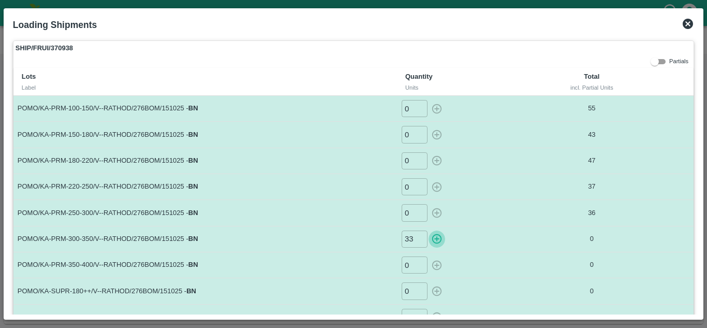
click at [438, 239] on icon "button" at bounding box center [437, 239] width 10 height 10
type input "0"
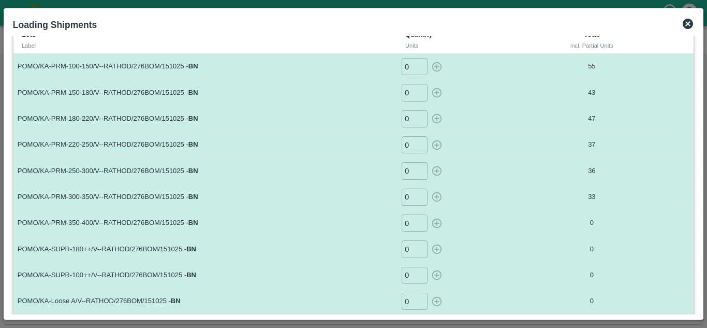
scroll to position [45, 0]
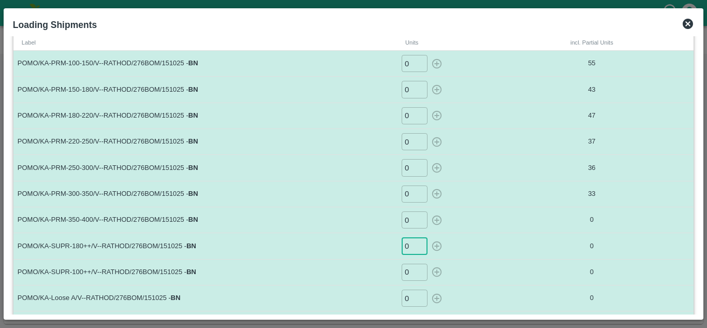
click at [412, 250] on input "0" at bounding box center [415, 245] width 26 height 17
click at [436, 247] on icon "button" at bounding box center [437, 246] width 10 height 10
type input "0"
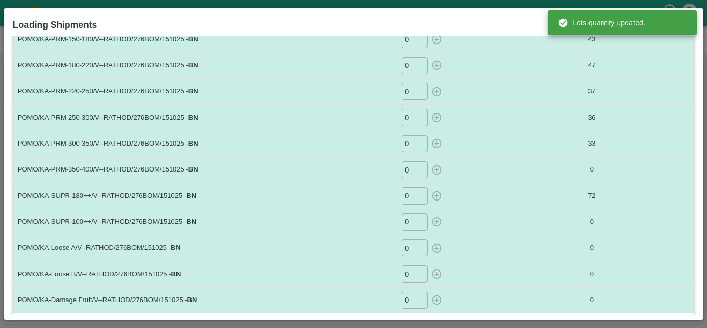
scroll to position [96, 0]
click at [408, 245] on input "0" at bounding box center [415, 247] width 26 height 17
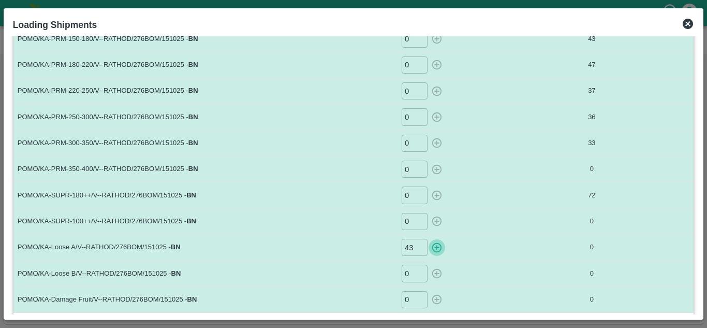
click at [436, 247] on icon "button" at bounding box center [437, 247] width 10 height 10
type input "0"
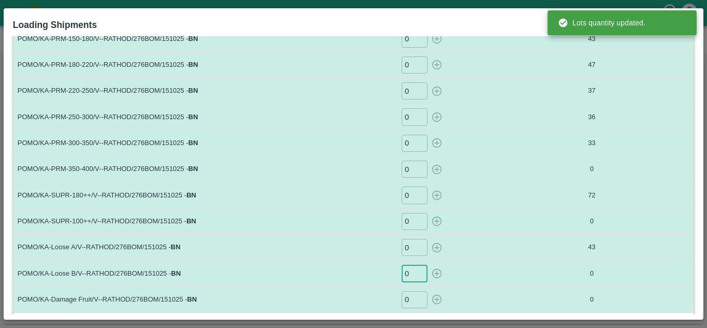
click at [412, 270] on input "0" at bounding box center [415, 273] width 26 height 17
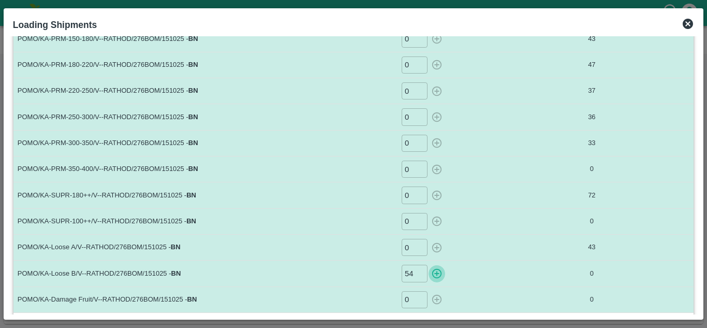
click at [432, 275] on icon "button" at bounding box center [437, 274] width 10 height 10
type input "0"
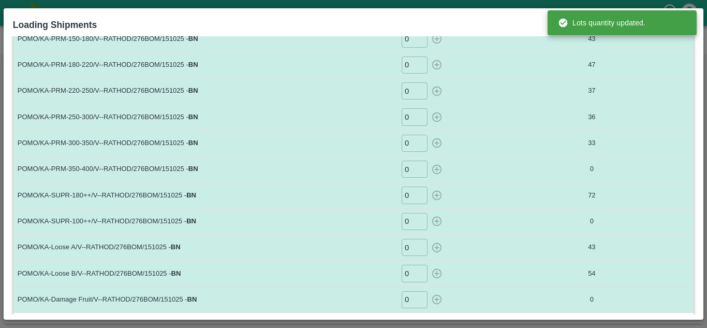
scroll to position [151, 0]
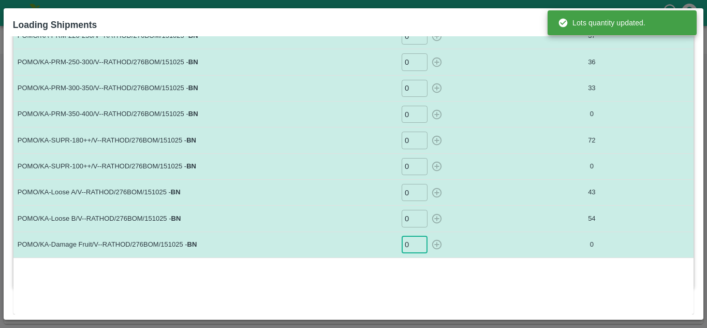
click at [414, 246] on input "0" at bounding box center [415, 244] width 26 height 17
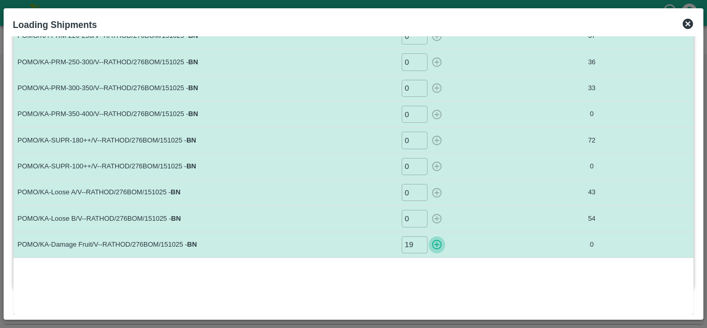
click at [439, 244] on icon "button" at bounding box center [436, 244] width 11 height 11
type input "0"
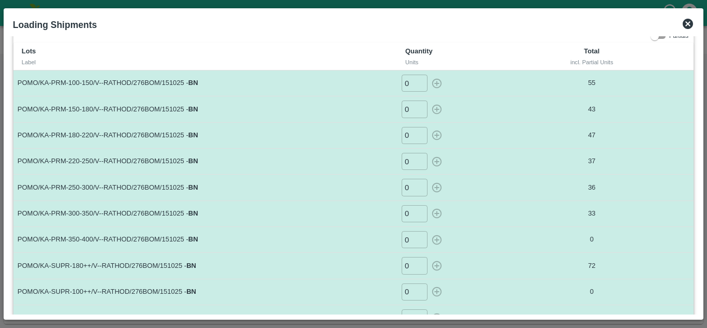
scroll to position [25, 0]
click at [412, 164] on input "0" at bounding box center [415, 161] width 26 height 17
click at [435, 161] on icon "button" at bounding box center [436, 161] width 11 height 11
type input "0"
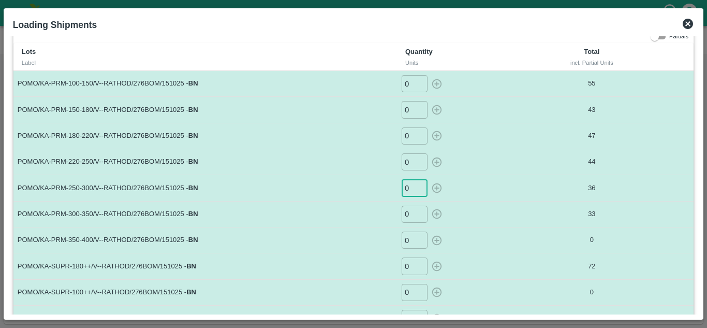
click at [405, 187] on input "0" at bounding box center [415, 187] width 26 height 17
click at [411, 186] on input "0" at bounding box center [415, 187] width 26 height 17
click at [438, 191] on icon "button" at bounding box center [436, 187] width 11 height 11
type input "0"
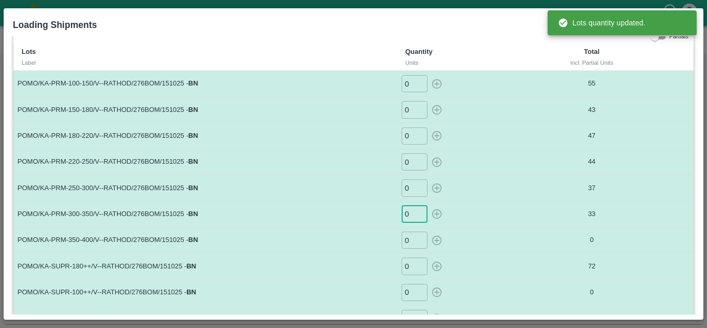
click at [411, 217] on input "0" at bounding box center [415, 214] width 26 height 17
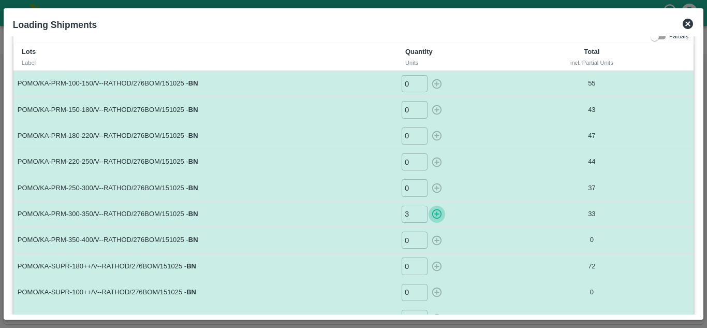
click at [434, 216] on icon "button" at bounding box center [436, 213] width 11 height 11
type input "0"
click at [408, 239] on input "0" at bounding box center [415, 239] width 26 height 17
click at [433, 242] on icon "button" at bounding box center [436, 239] width 11 height 11
type input "0"
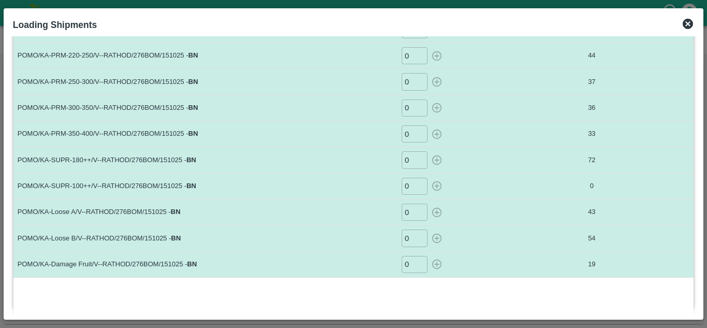
scroll to position [0, 0]
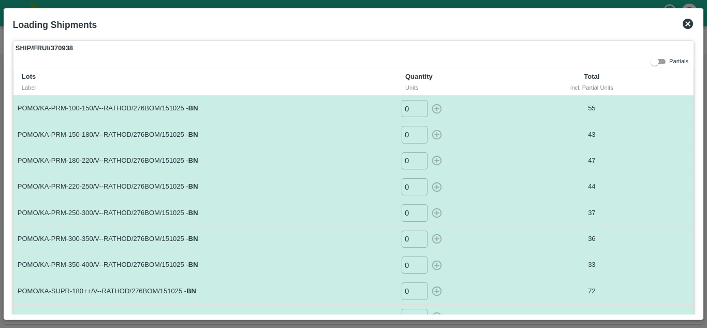
click at [690, 20] on icon at bounding box center [688, 24] width 10 height 10
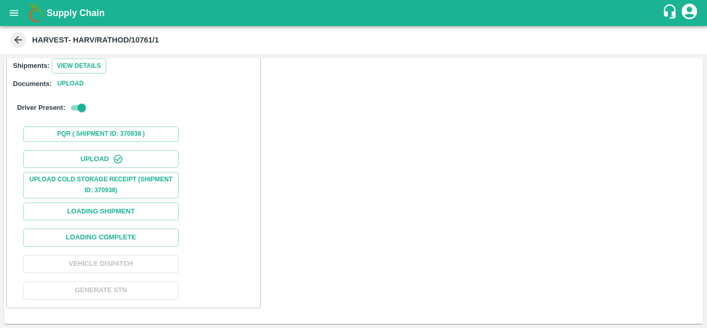
scroll to position [255, 0]
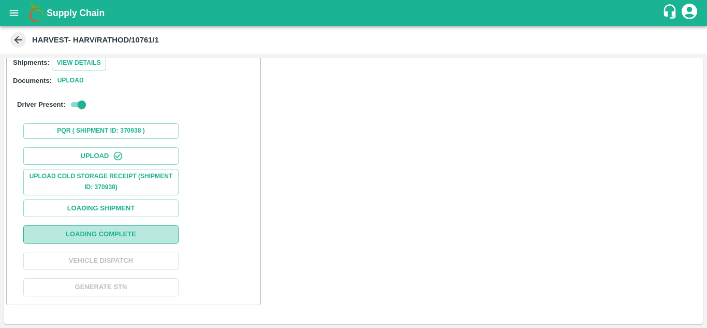
click at [160, 234] on button "Loading Complete" at bounding box center [100, 234] width 155 height 18
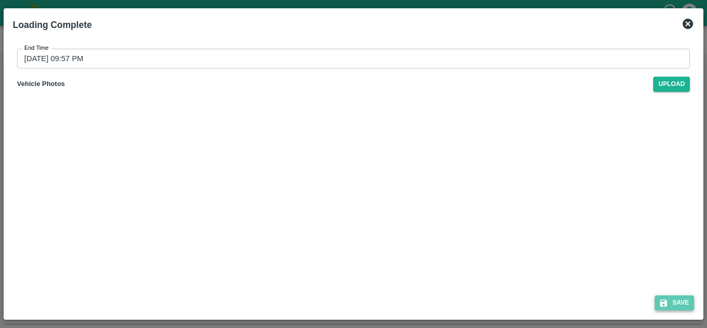
click at [682, 303] on button "Save" at bounding box center [674, 302] width 39 height 15
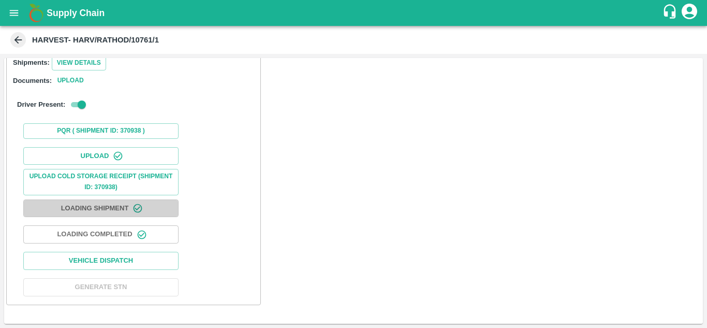
click at [101, 204] on button "Loading Shipment" at bounding box center [100, 208] width 155 height 18
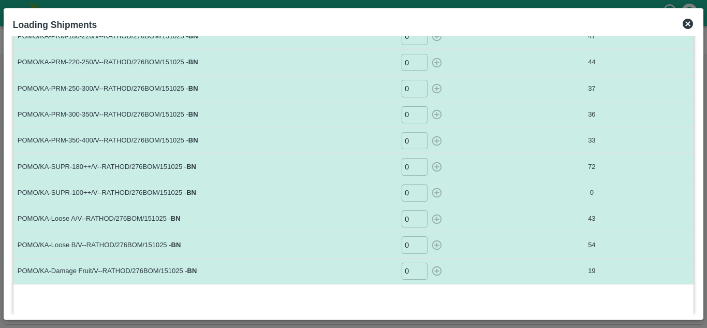
scroll to position [151, 0]
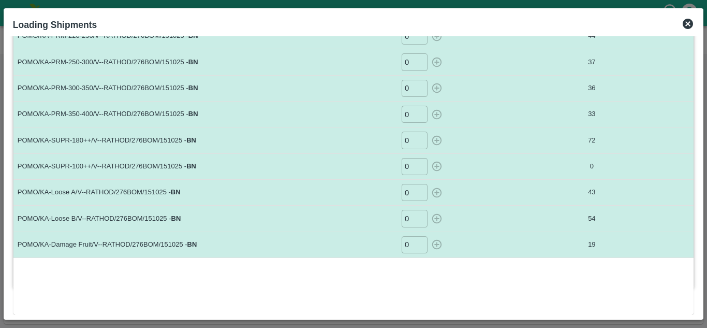
click at [685, 25] on icon at bounding box center [688, 24] width 10 height 10
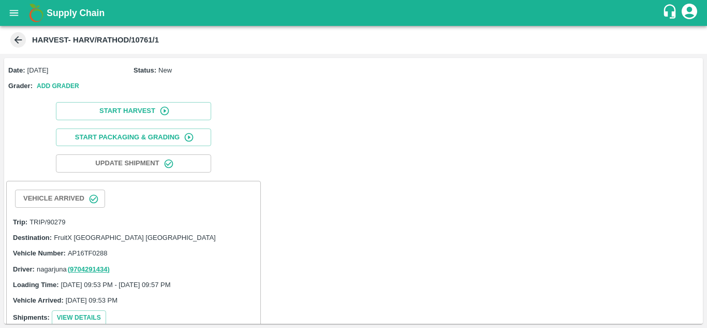
scroll to position [255, 0]
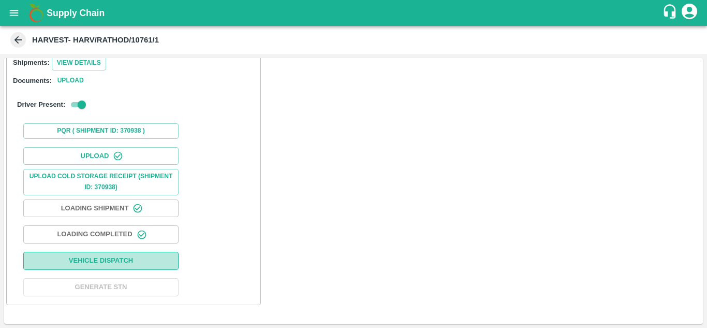
click at [114, 257] on button "Vehicle Dispatch" at bounding box center [100, 261] width 155 height 18
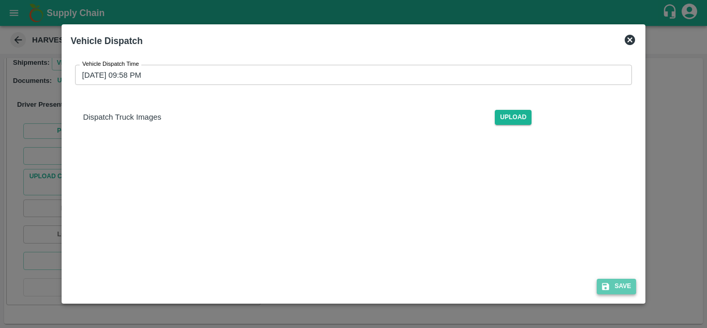
click at [604, 290] on icon "submit" at bounding box center [605, 286] width 9 height 9
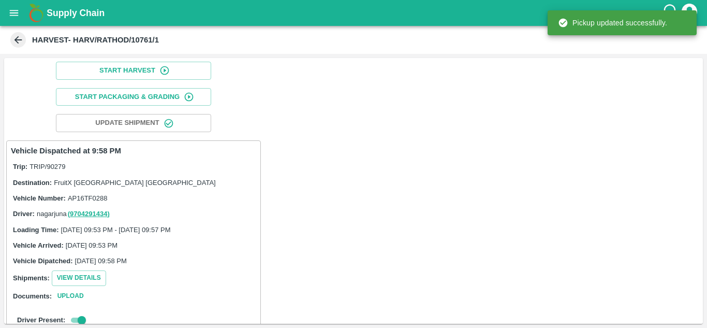
scroll to position [0, 0]
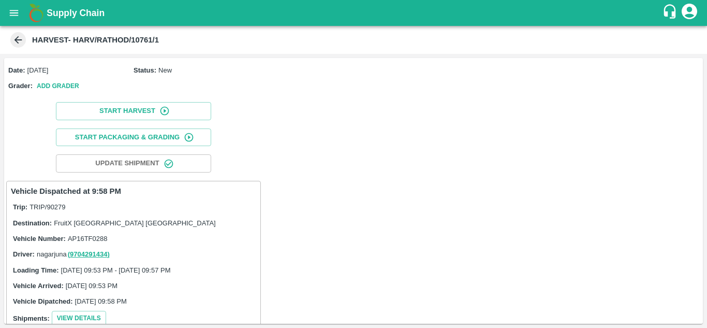
click at [13, 14] on icon "open drawer" at bounding box center [13, 12] width 11 height 11
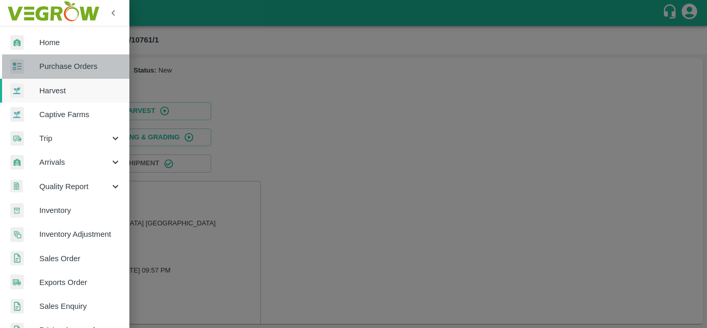
click at [96, 66] on span "Purchase Orders" at bounding box center [80, 66] width 82 height 11
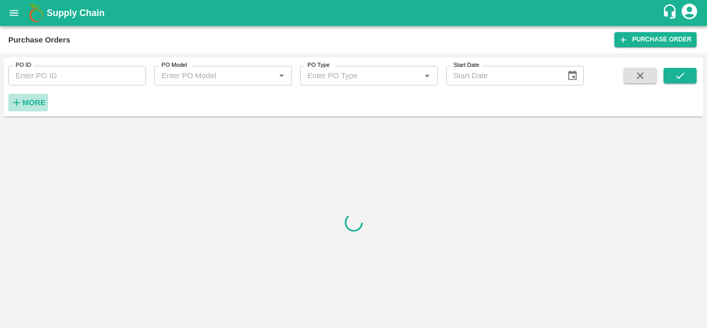
click at [34, 103] on strong "More" at bounding box center [33, 102] width 23 height 8
